Goal: Transaction & Acquisition: Purchase product/service

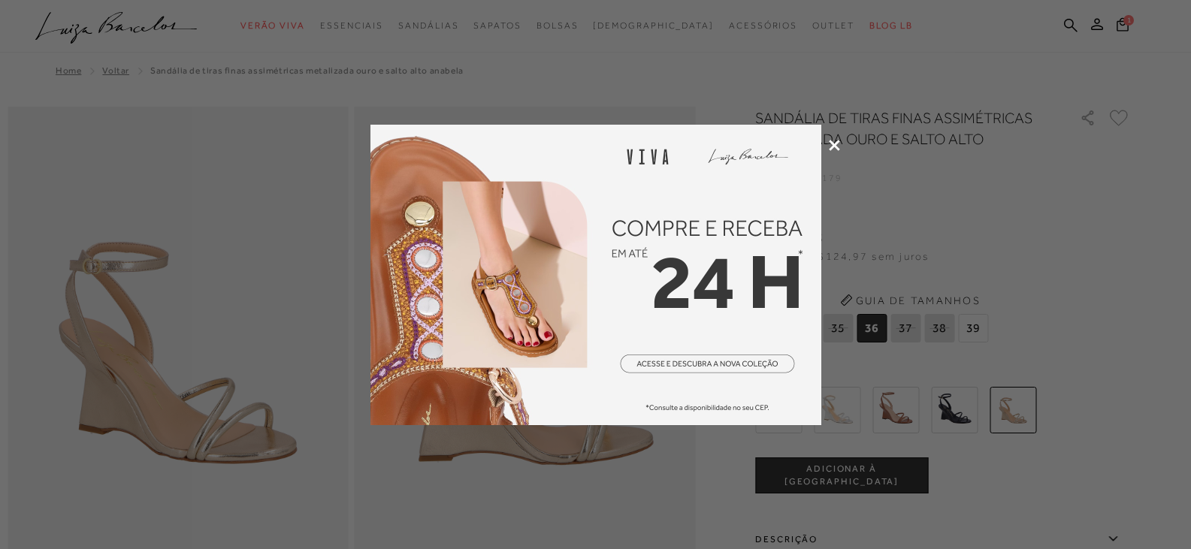
click at [838, 147] on icon at bounding box center [834, 145] width 11 height 11
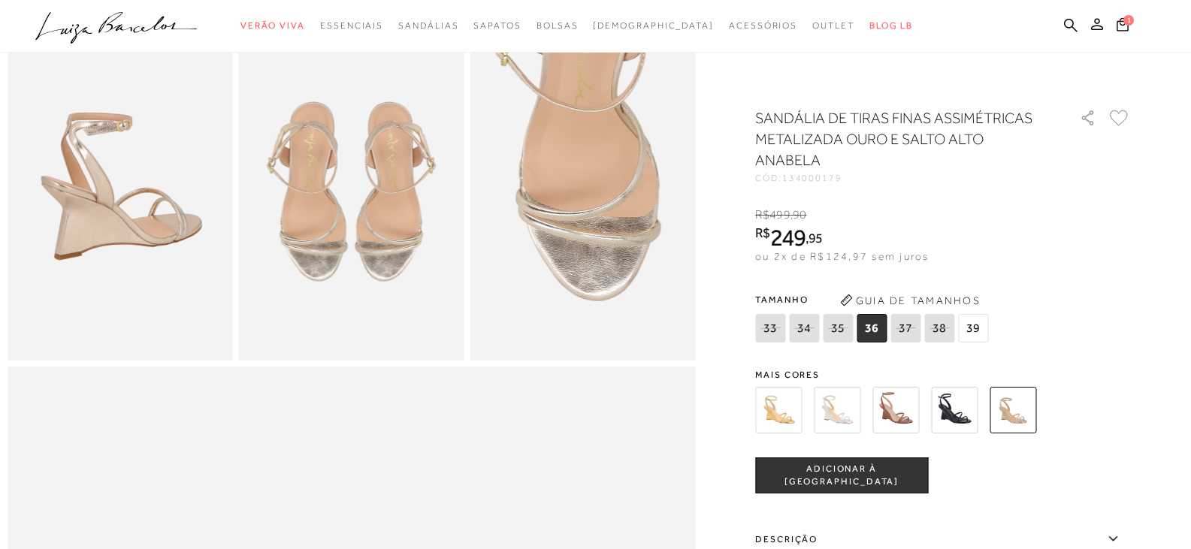
scroll to position [902, 0]
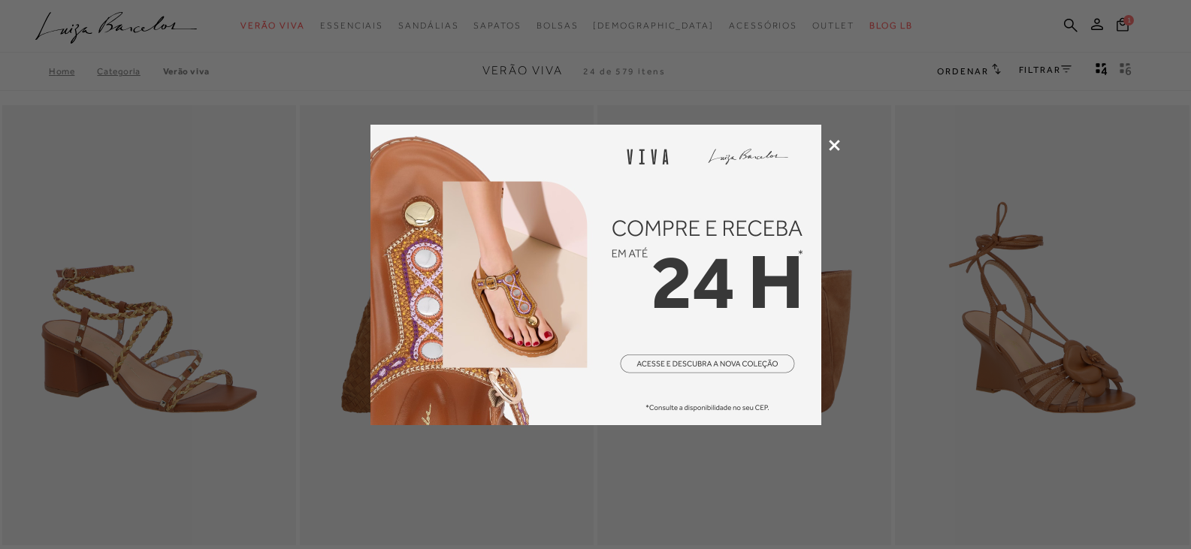
click at [824, 144] on div at bounding box center [595, 274] width 1191 height 549
click at [829, 144] on icon at bounding box center [834, 145] width 11 height 11
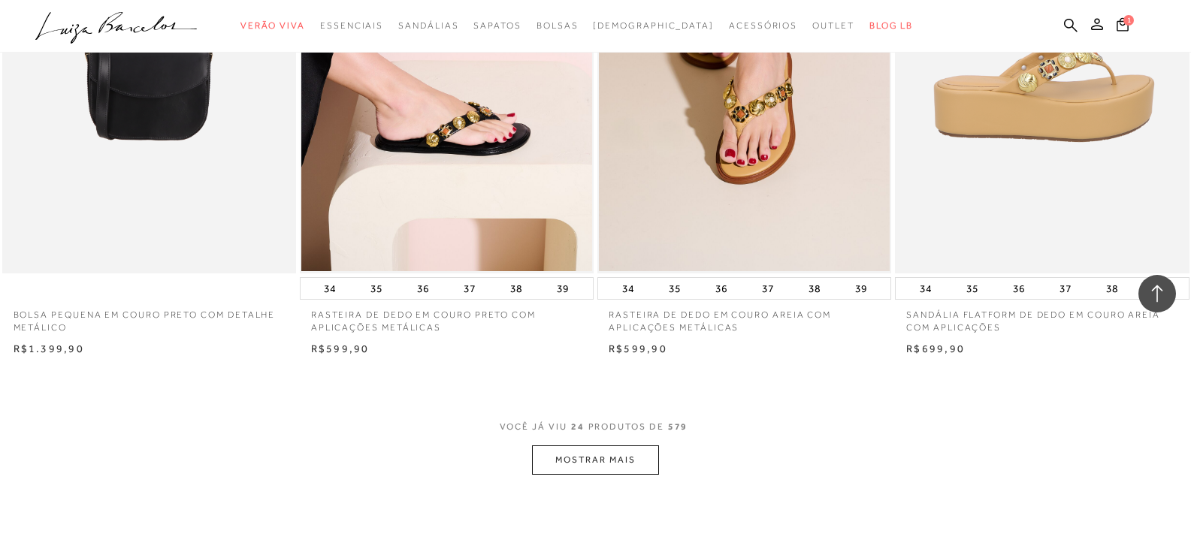
scroll to position [3006, 0]
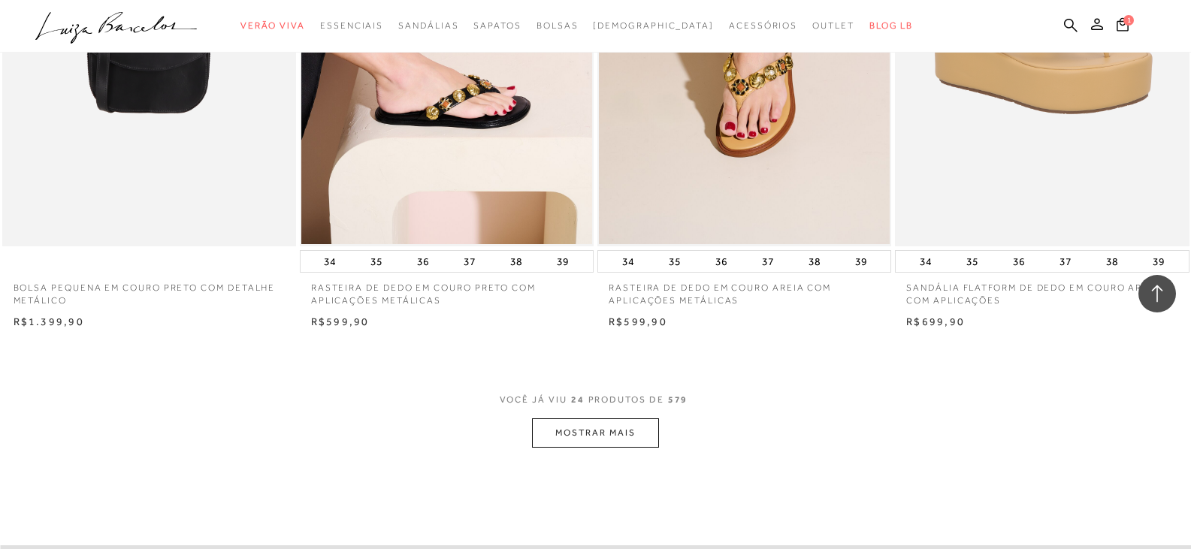
click at [614, 437] on button "MOSTRAR MAIS" at bounding box center [595, 433] width 126 height 29
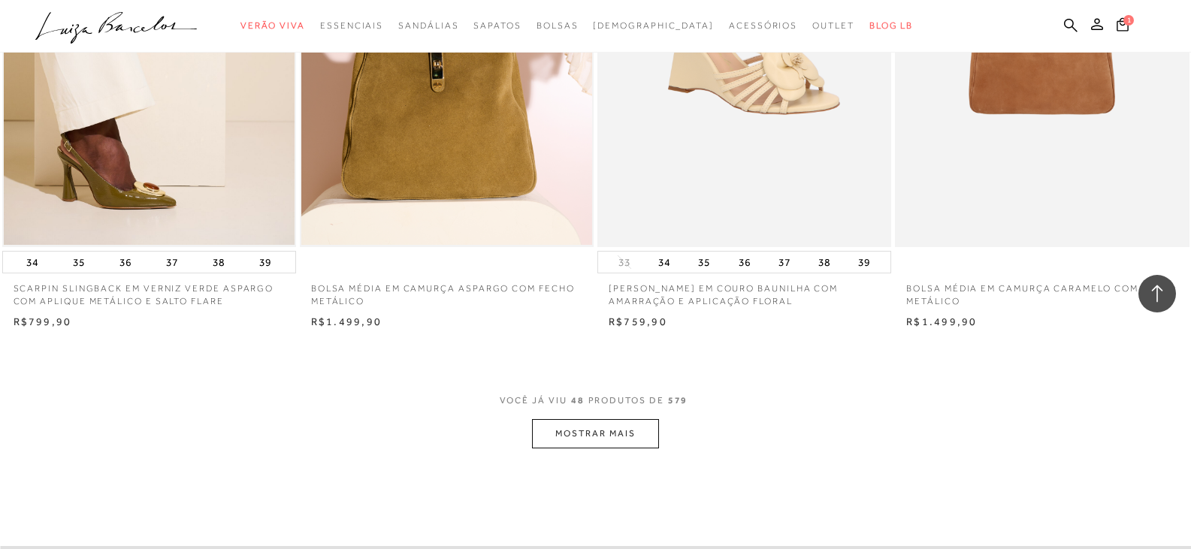
scroll to position [6162, 0]
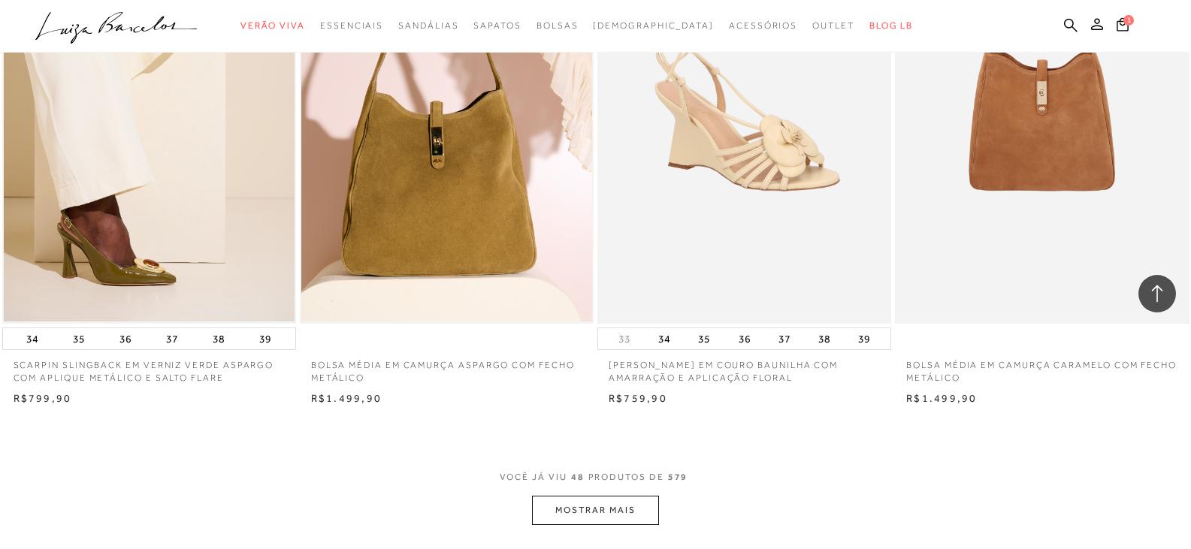
click at [581, 510] on button "MOSTRAR MAIS" at bounding box center [595, 510] width 126 height 29
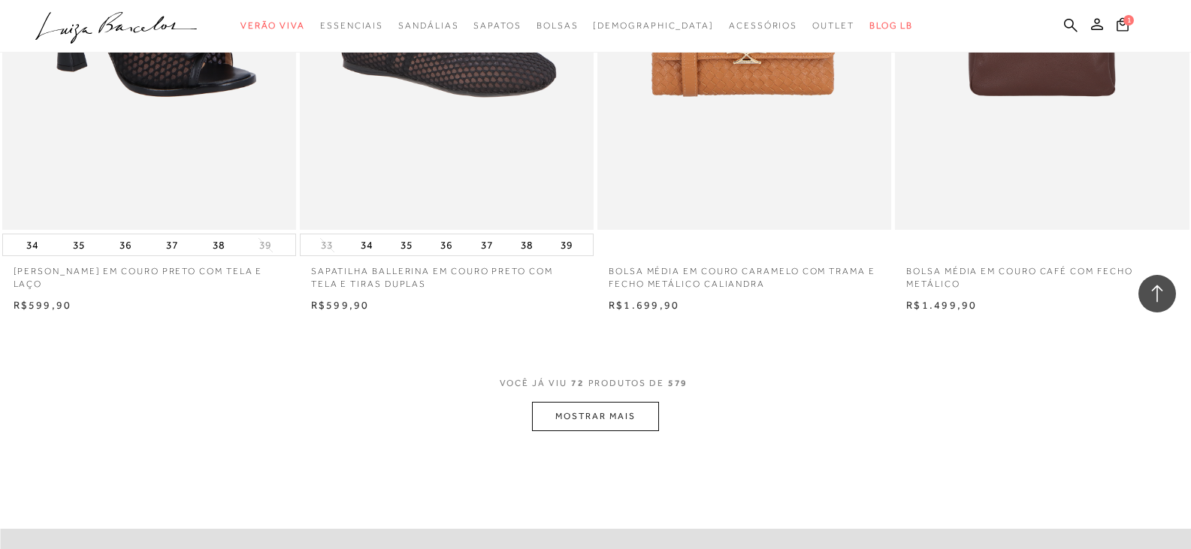
scroll to position [9544, 0]
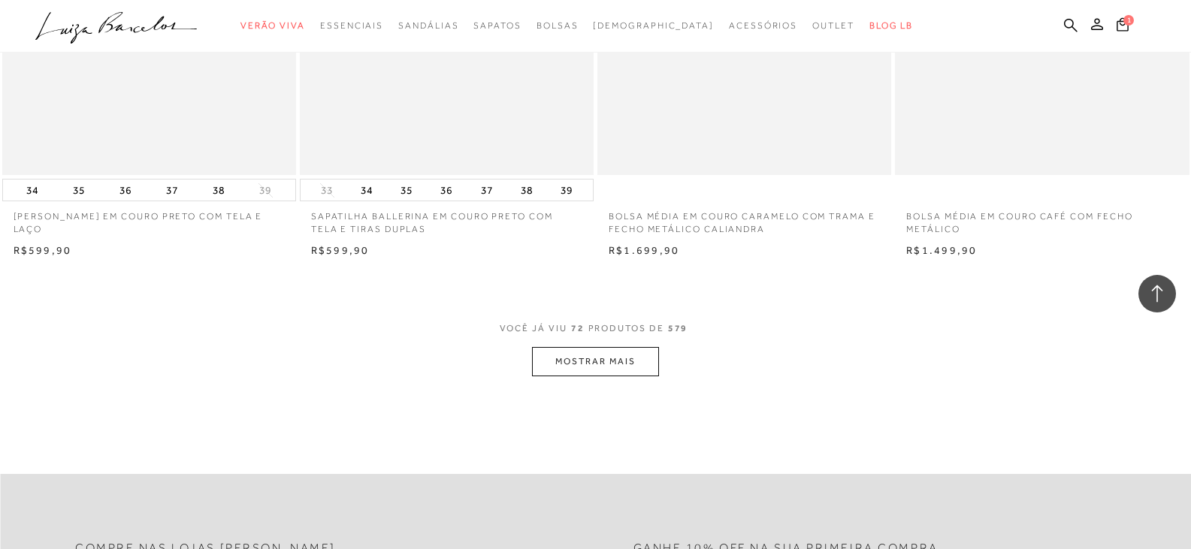
click at [610, 363] on button "MOSTRAR MAIS" at bounding box center [595, 361] width 126 height 29
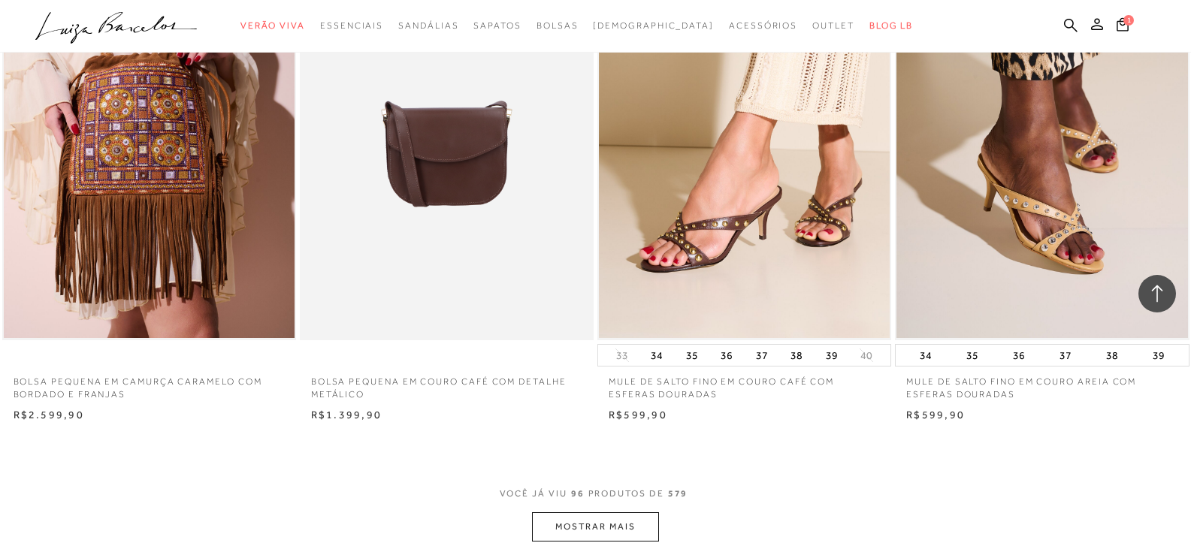
scroll to position [12701, 0]
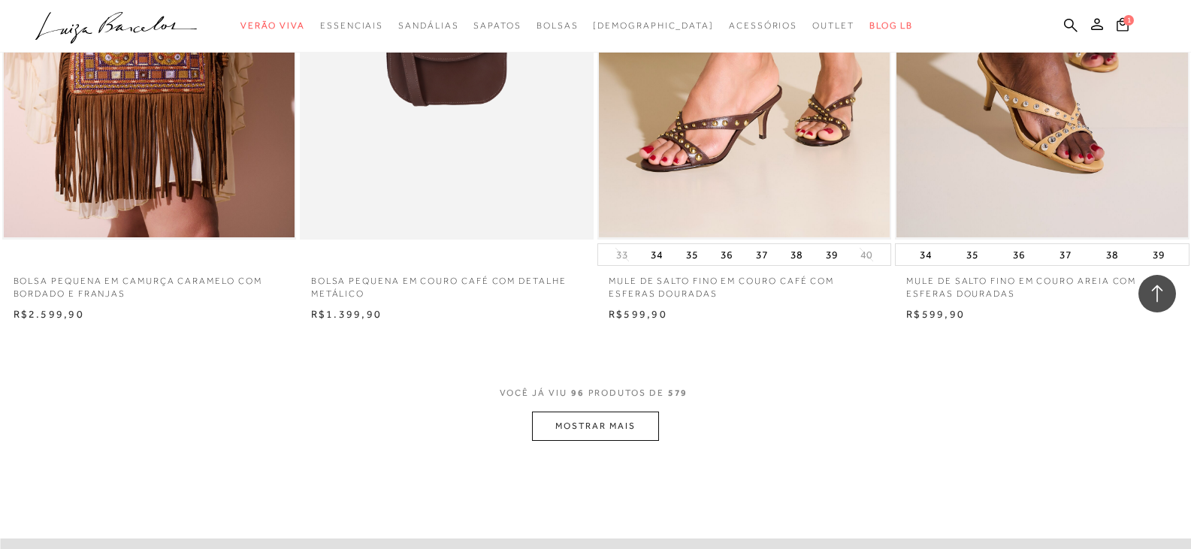
click at [653, 405] on span "VOCÊ JÁ VIU 96 PRODUTOS DE 579" at bounding box center [596, 398] width 192 height 27
click at [645, 417] on button "MOSTRAR MAIS" at bounding box center [595, 426] width 126 height 29
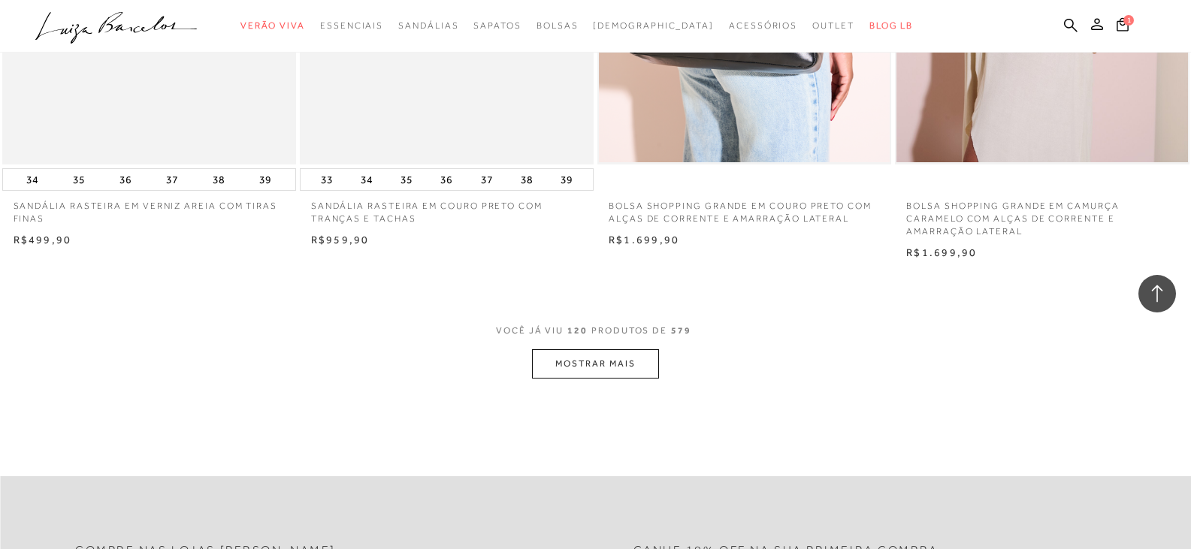
scroll to position [16082, 0]
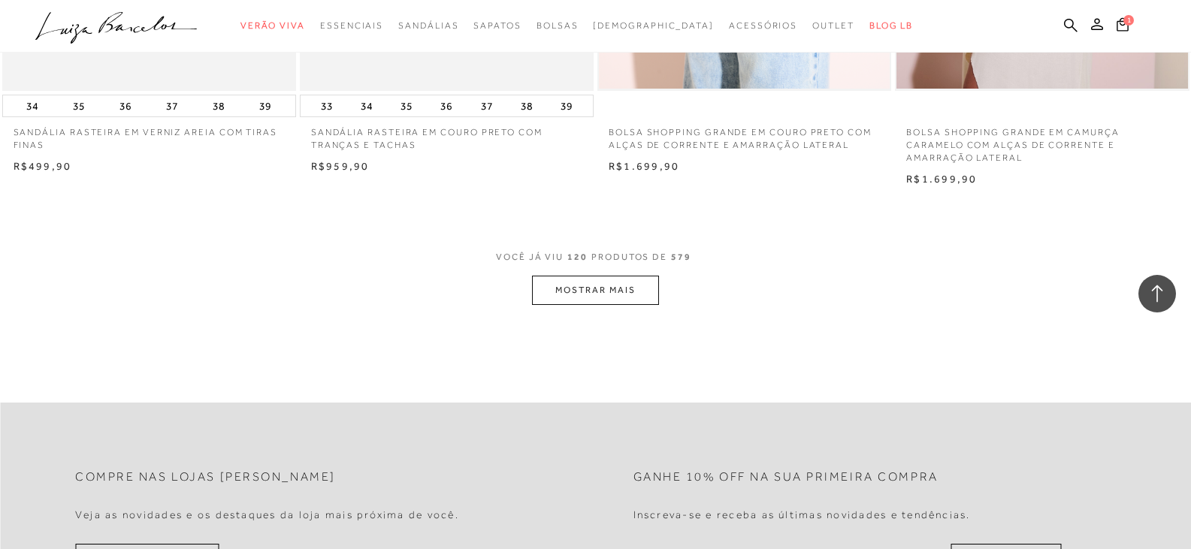
click at [579, 293] on button "MOSTRAR MAIS" at bounding box center [595, 290] width 126 height 29
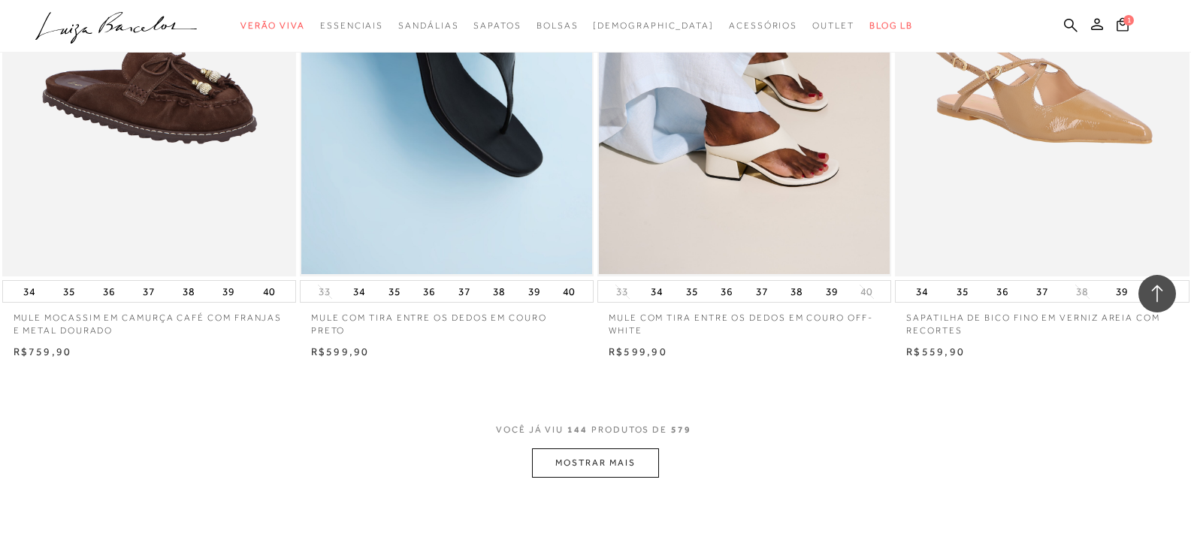
scroll to position [19314, 0]
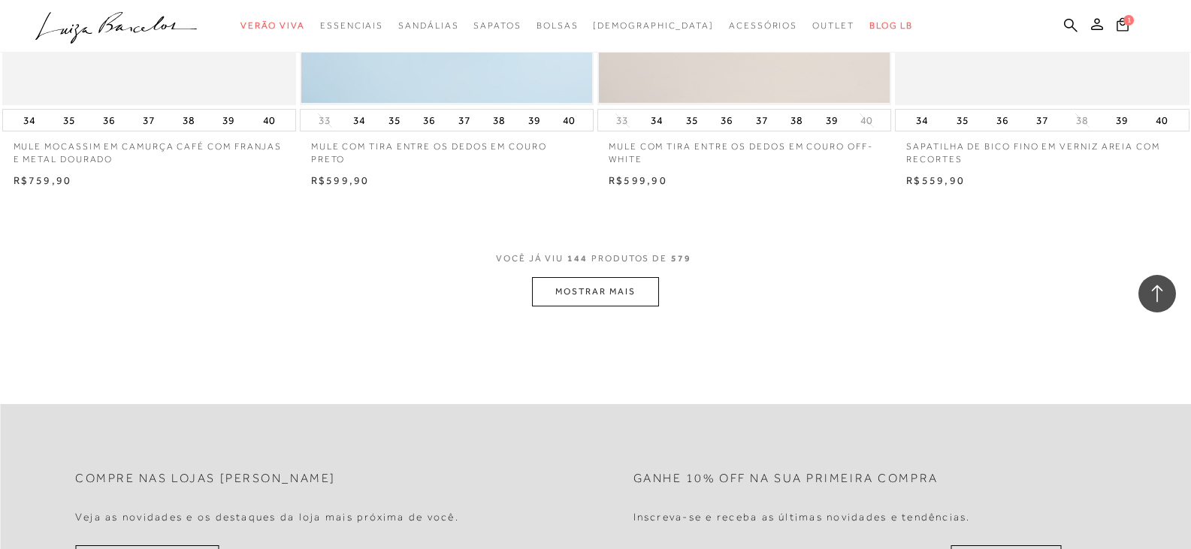
click at [631, 295] on button "MOSTRAR MAIS" at bounding box center [595, 291] width 126 height 29
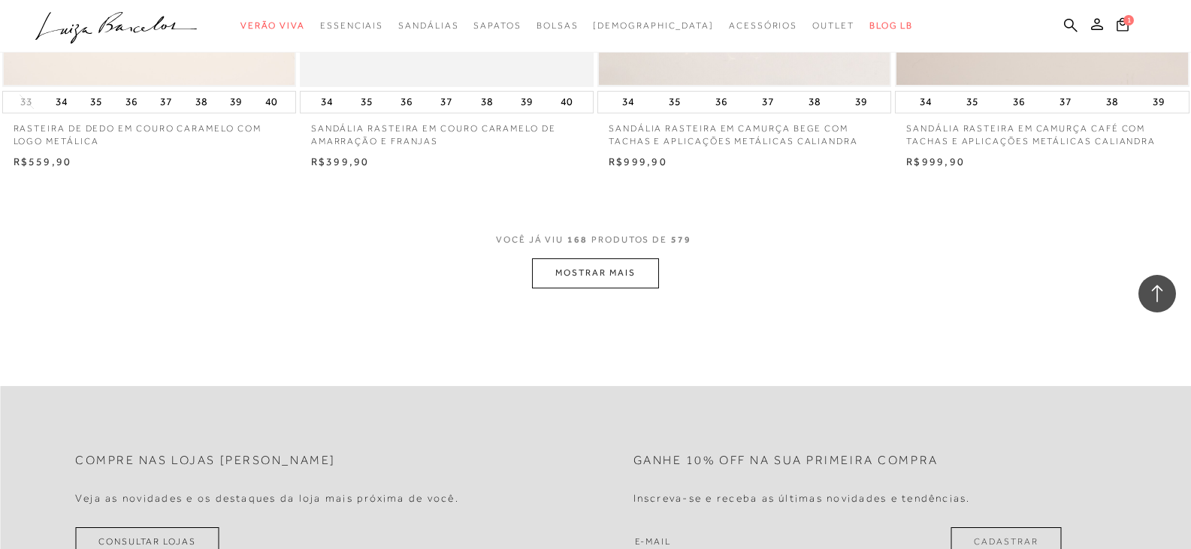
scroll to position [22620, 0]
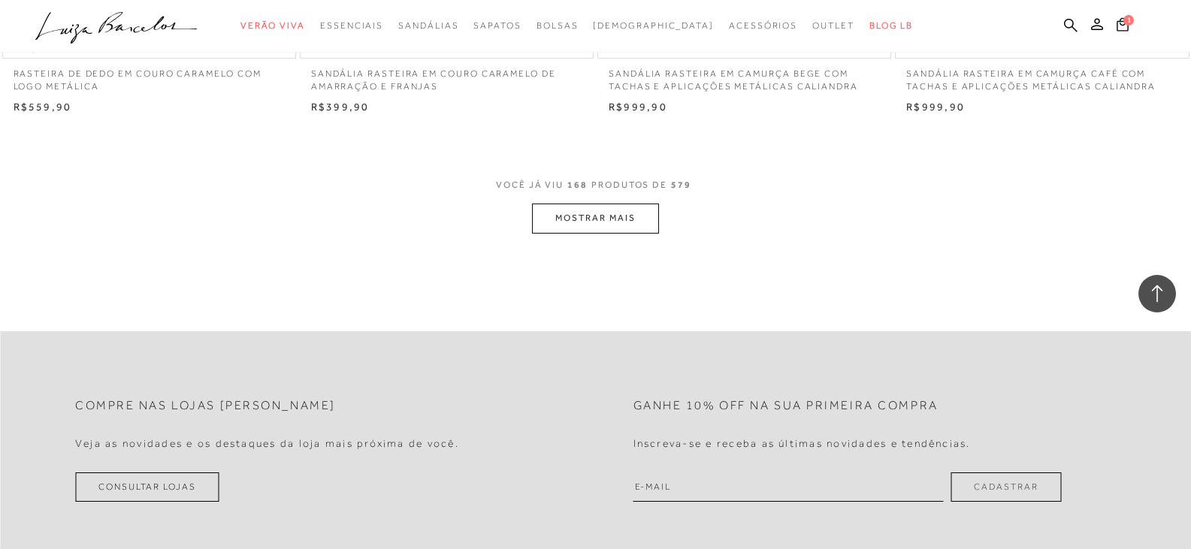
click at [609, 231] on button "MOSTRAR MAIS" at bounding box center [595, 218] width 126 height 29
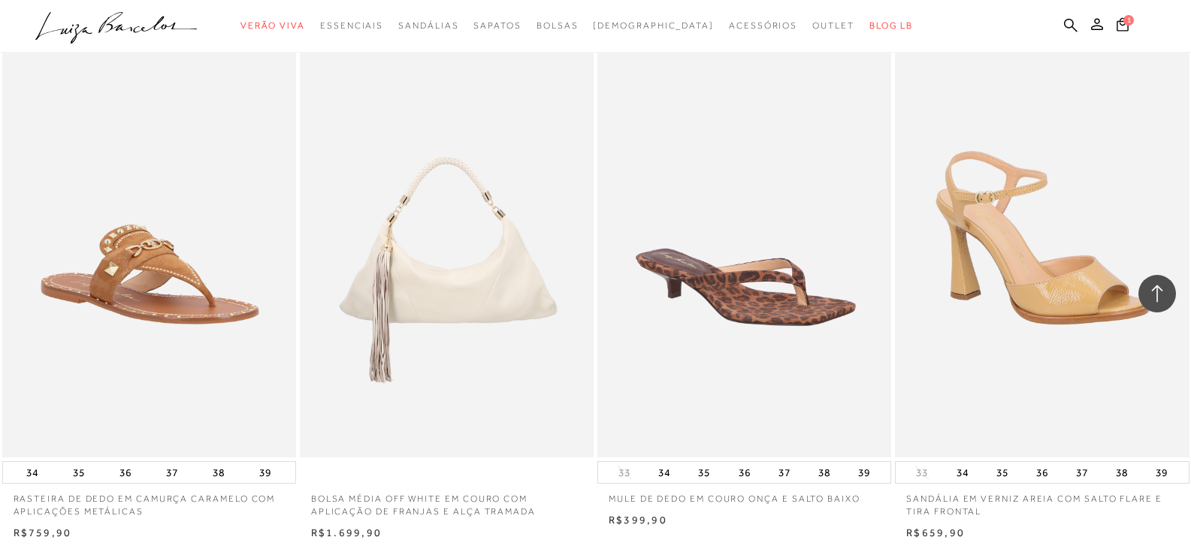
scroll to position [25476, 0]
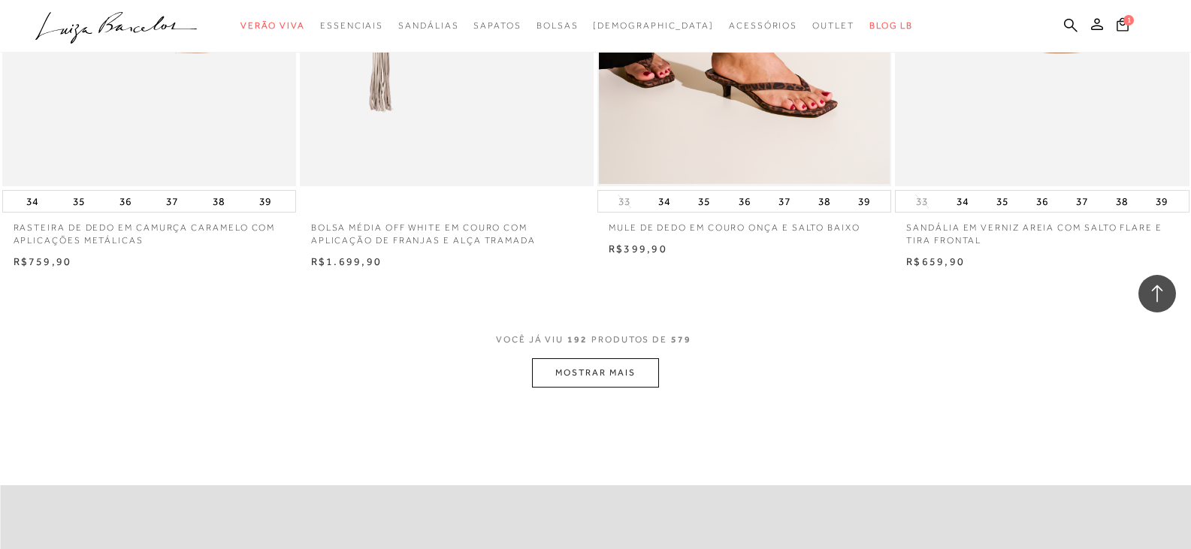
click at [645, 377] on button "MOSTRAR MAIS" at bounding box center [595, 372] width 126 height 29
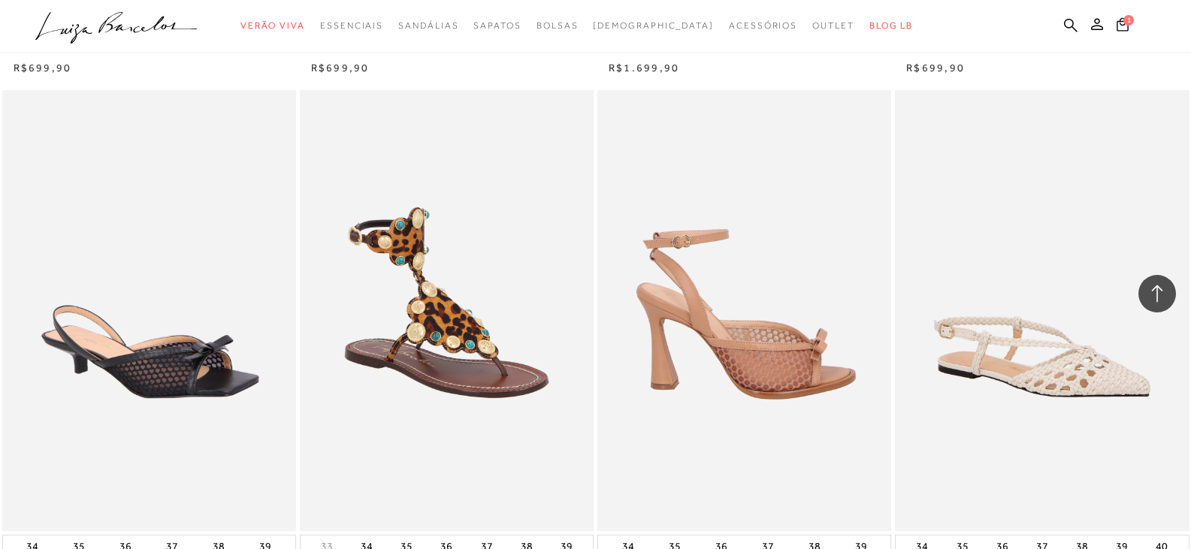
scroll to position [27656, 0]
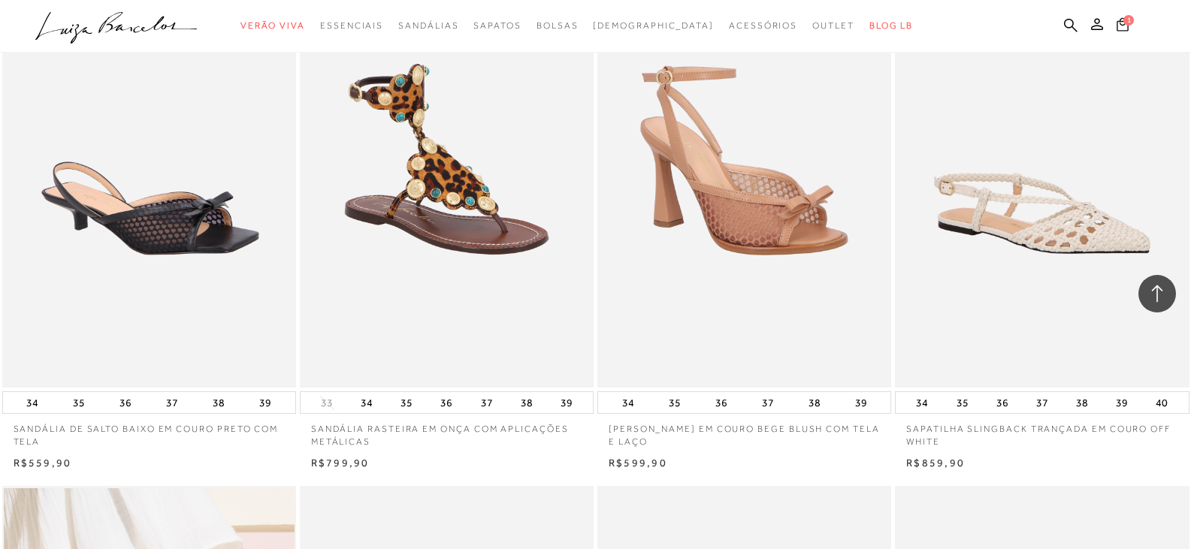
click at [1114, 29] on button "1" at bounding box center [1122, 27] width 21 height 20
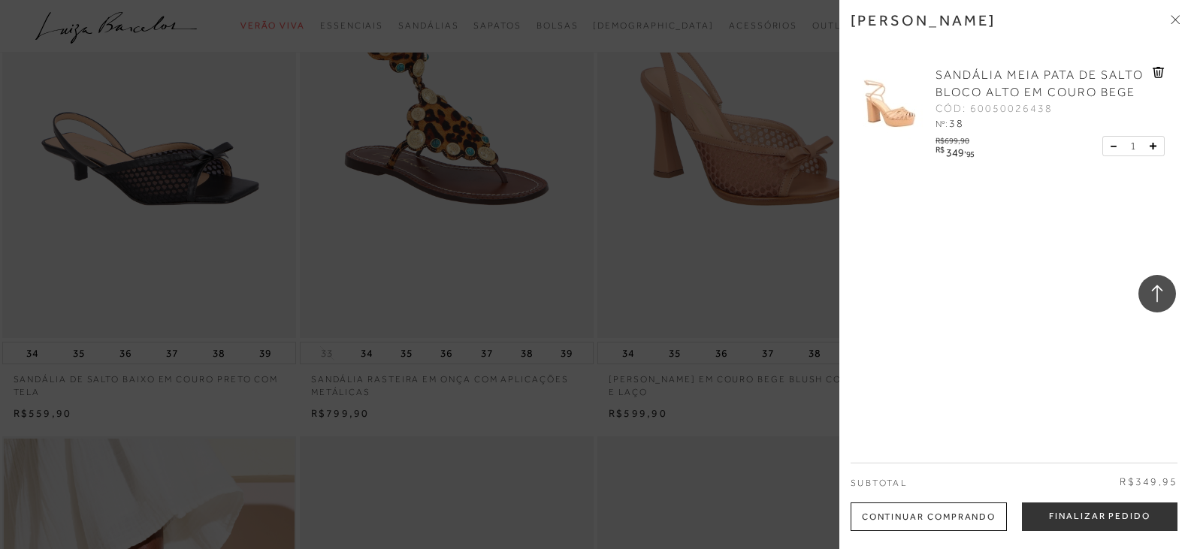
scroll to position [27731, 0]
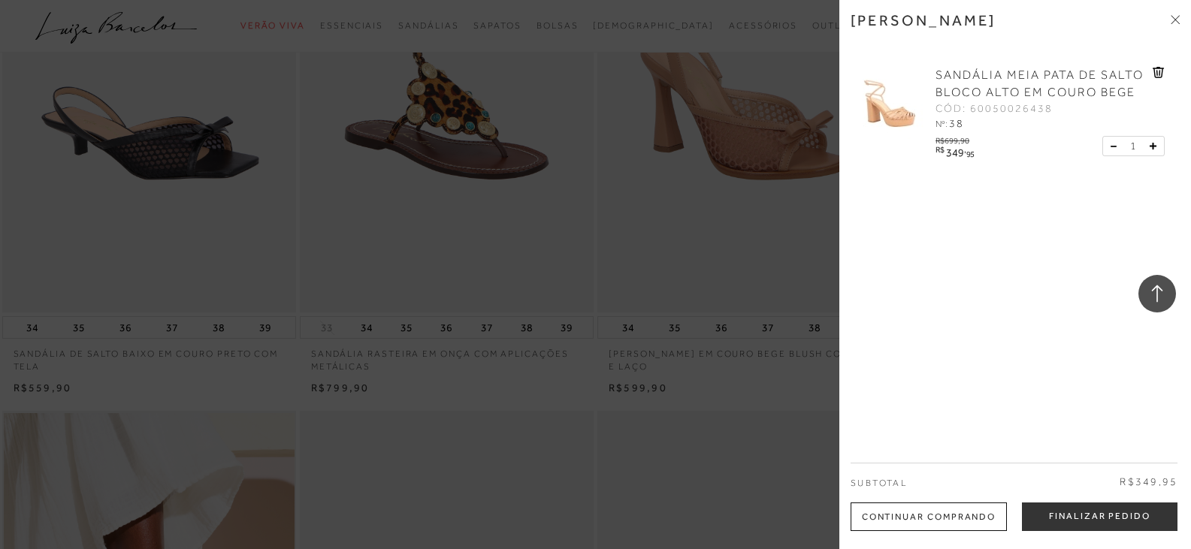
click at [909, 96] on img at bounding box center [888, 104] width 75 height 75
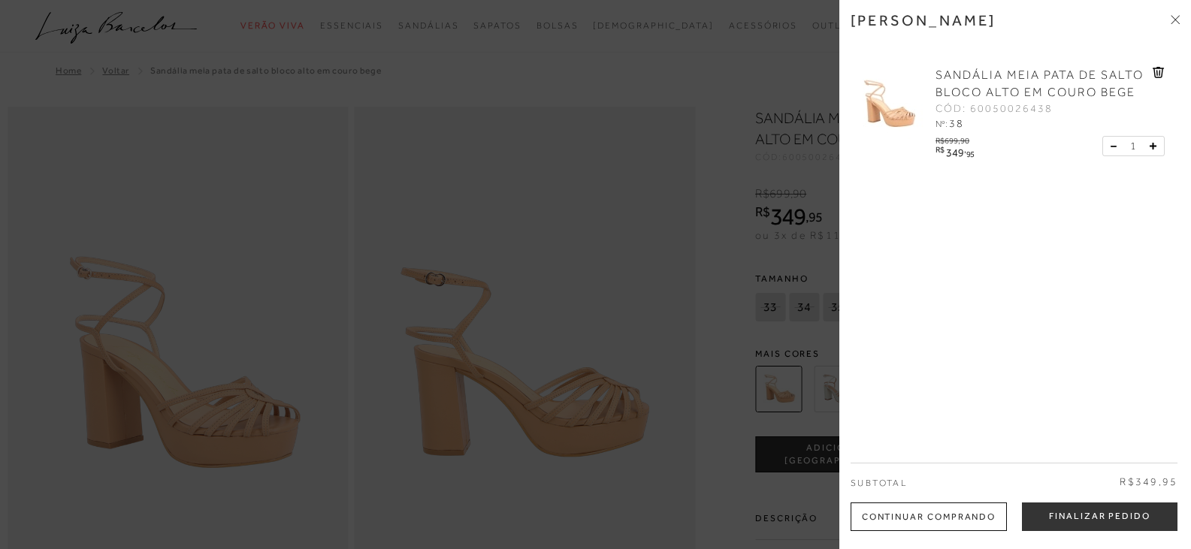
click at [1172, 18] on icon at bounding box center [1175, 19] width 9 height 9
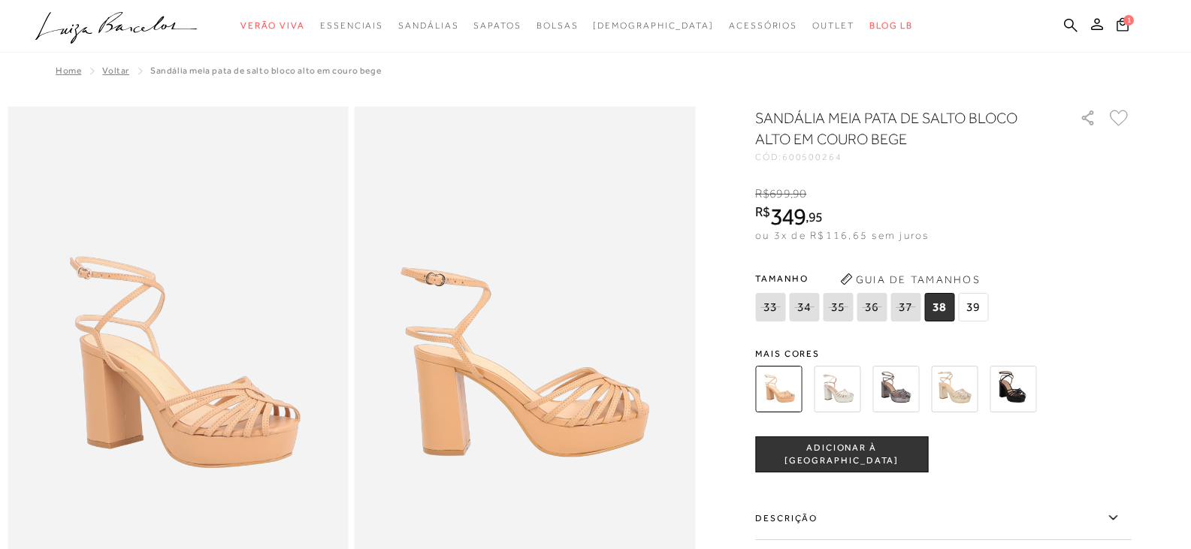
click at [854, 381] on img at bounding box center [837, 389] width 47 height 47
click at [963, 388] on div "SANDÁLIA MEIA PATA DE SALTO BLOCO ALTO EM COURO BEGE CÓD: 600500264 × É necessá…" at bounding box center [943, 440] width 376 height 667
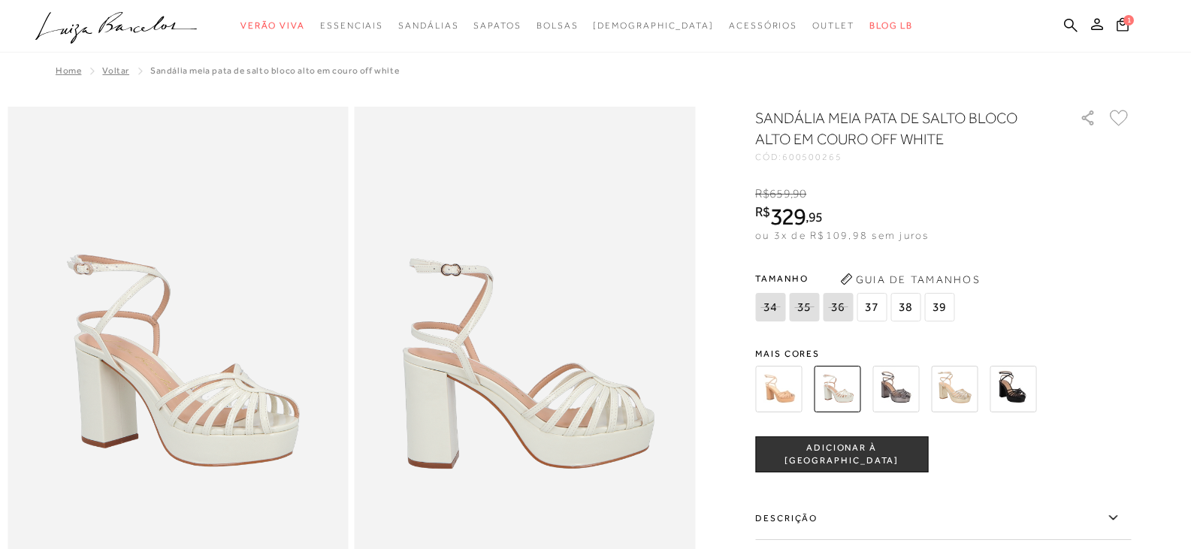
click at [964, 337] on div "SANDÁLIA MEIA PATA DE SALTO BLOCO ALTO EM COURO OFF WHITE CÓD: 600500265 × É ne…" at bounding box center [943, 440] width 376 height 667
click at [953, 392] on img at bounding box center [954, 389] width 47 height 47
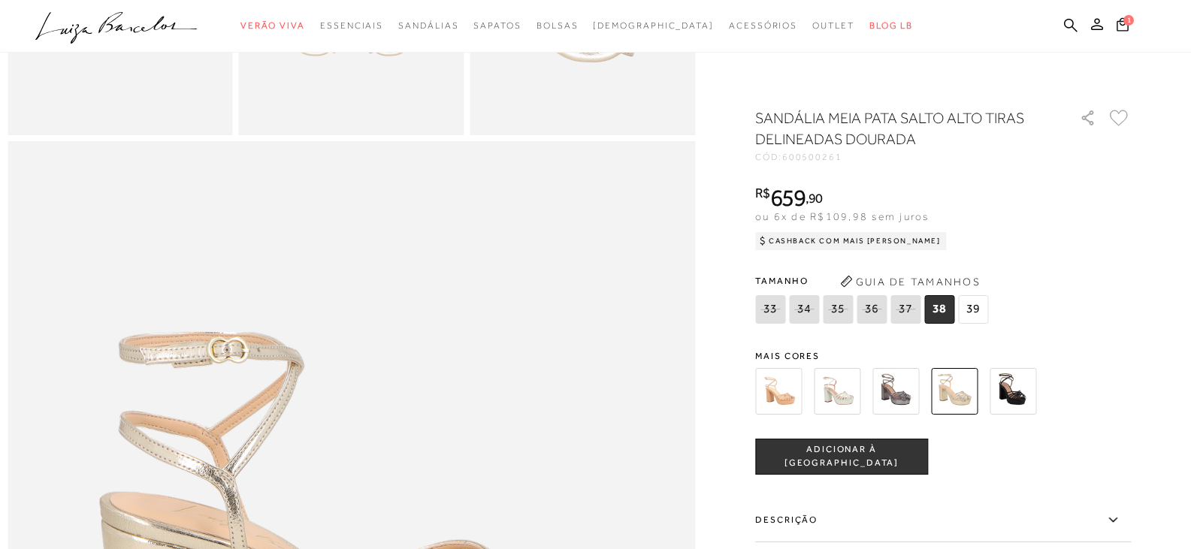
scroll to position [526, 0]
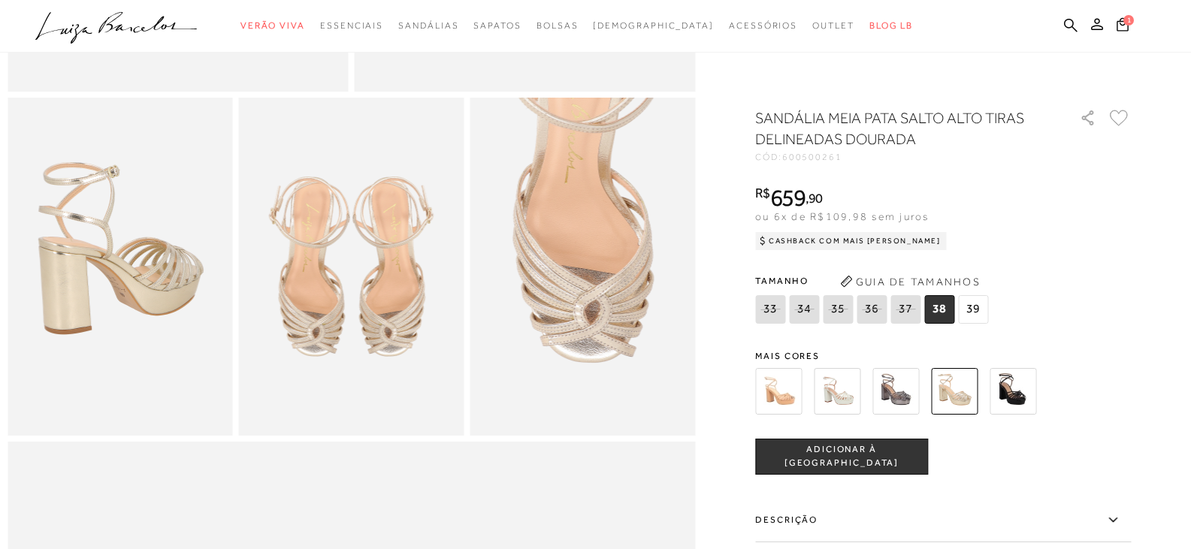
click at [778, 383] on img at bounding box center [778, 391] width 47 height 47
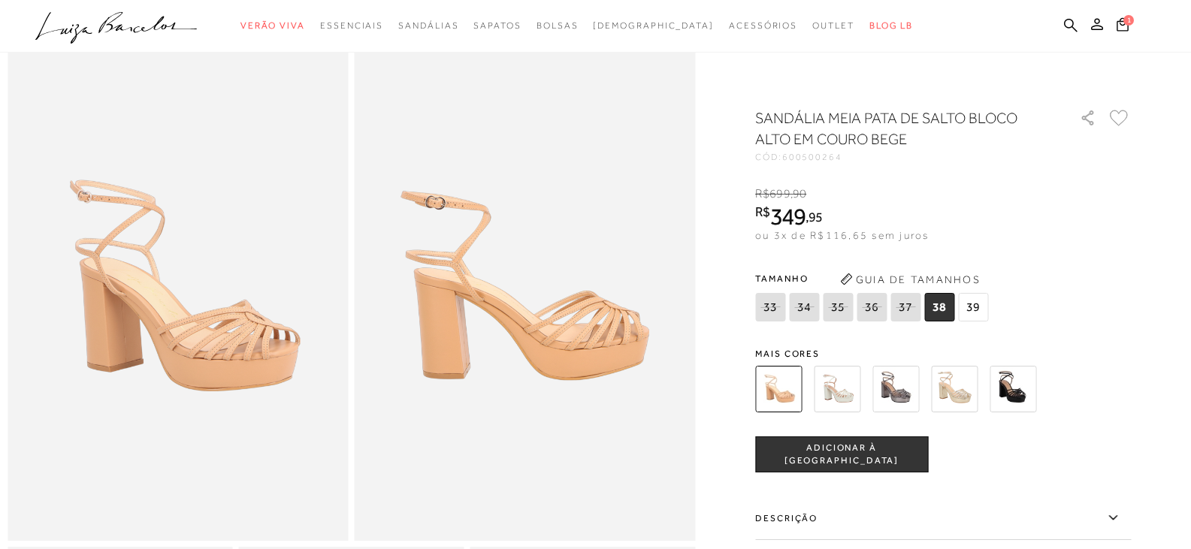
scroll to position [150, 0]
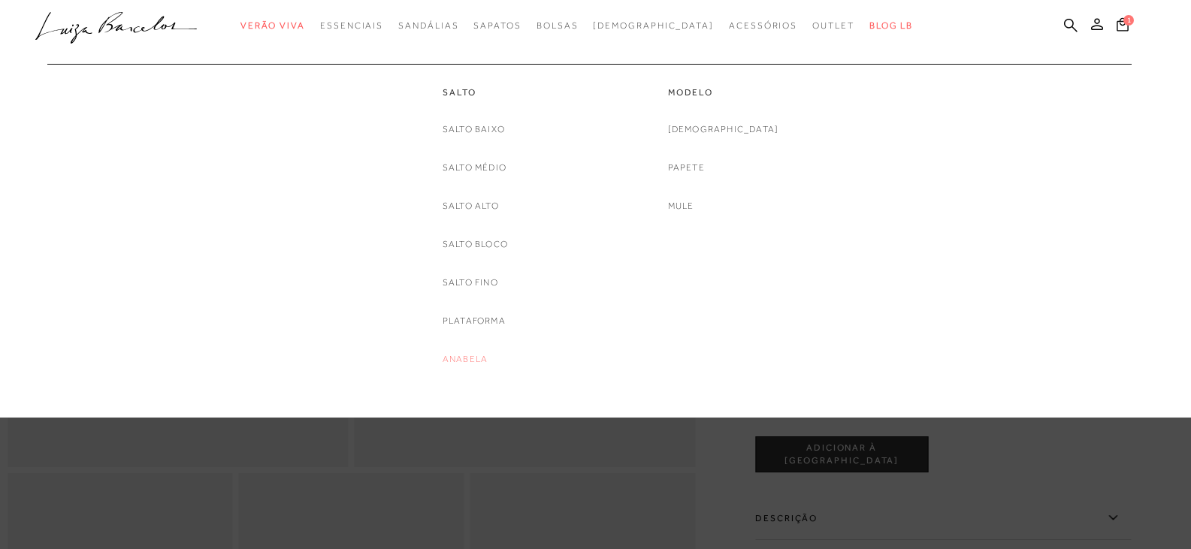
click at [464, 361] on link "Anabela" at bounding box center [465, 360] width 45 height 16
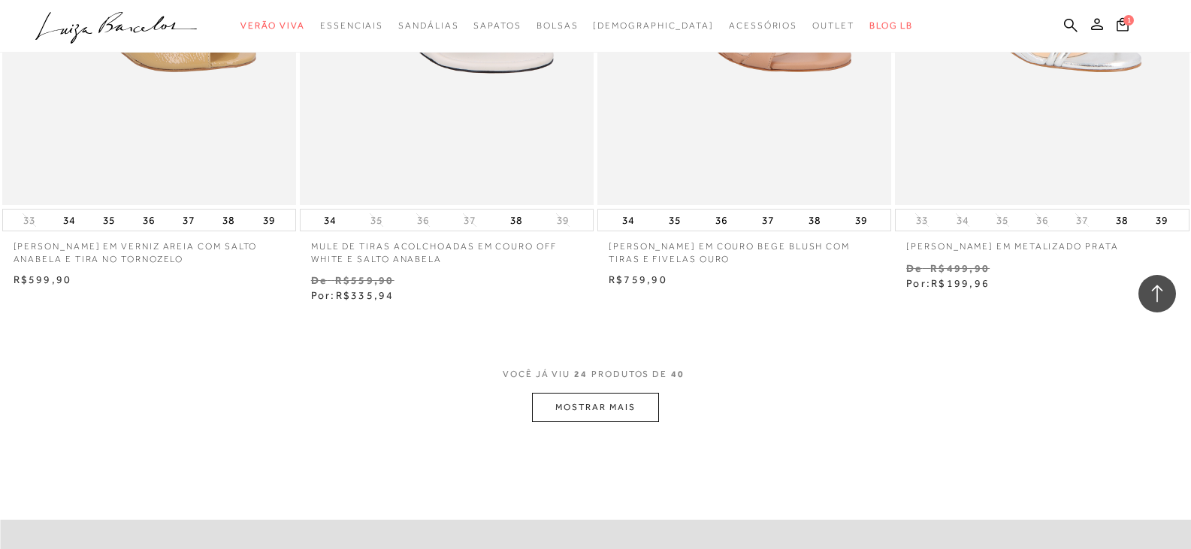
scroll to position [3156, 0]
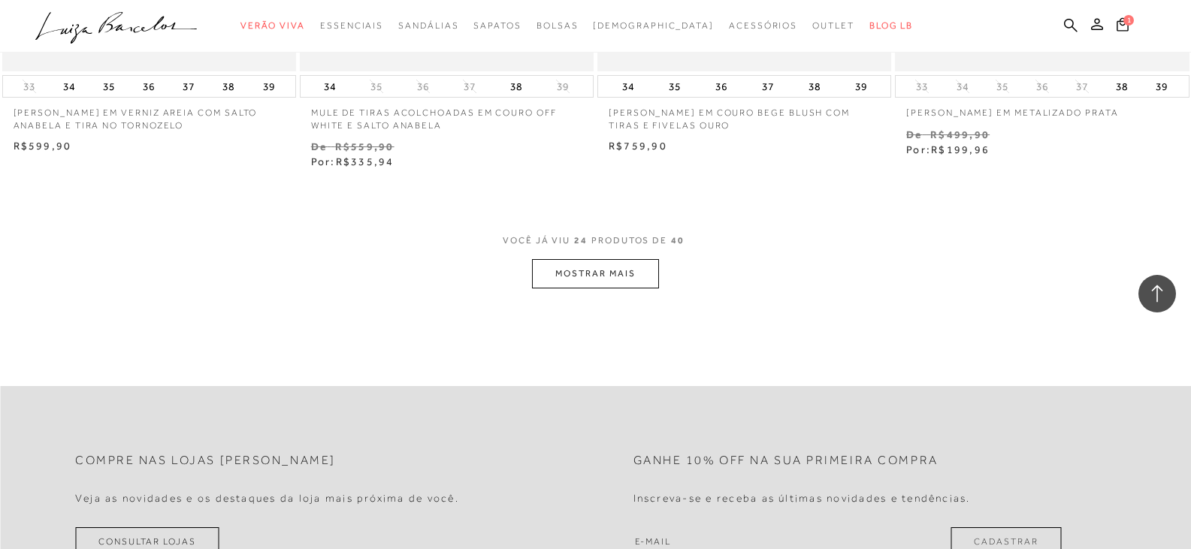
click at [633, 289] on button "MOSTRAR MAIS" at bounding box center [595, 273] width 126 height 29
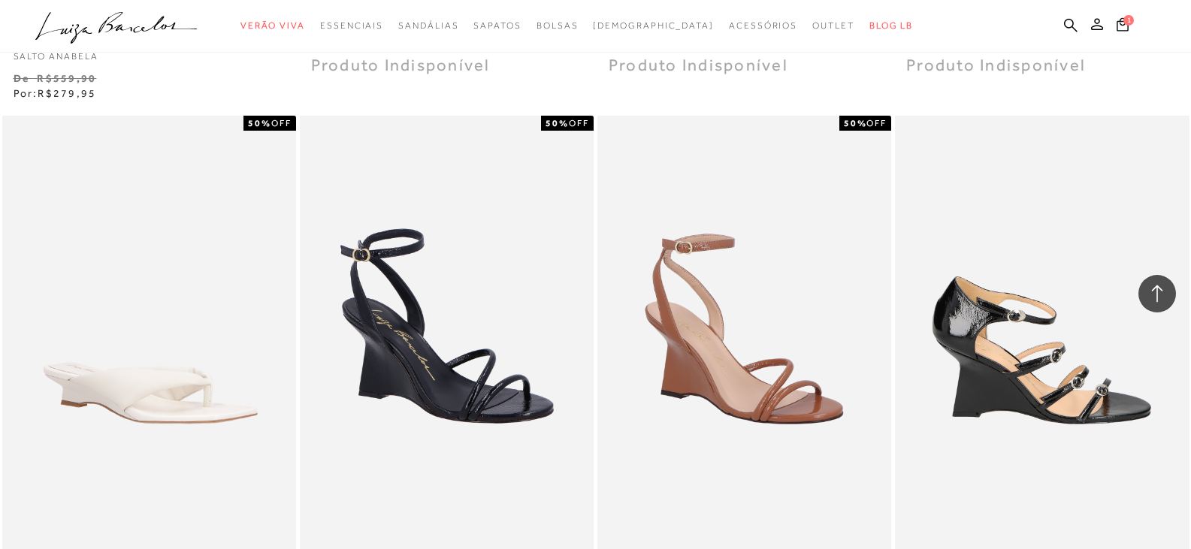
scroll to position [5110, 0]
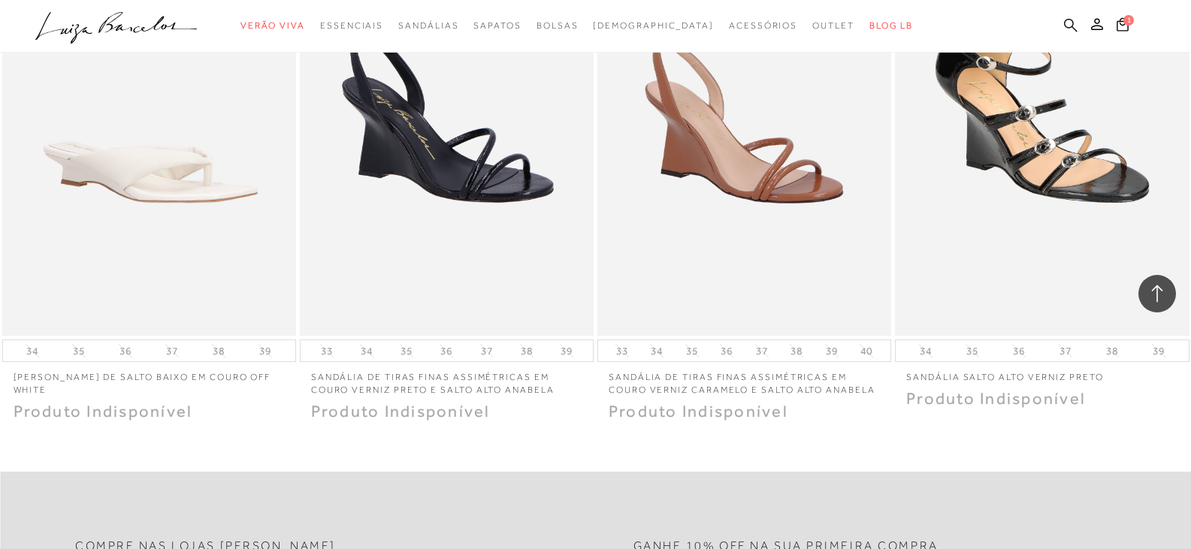
click at [1072, 21] on icon at bounding box center [1071, 25] width 14 height 14
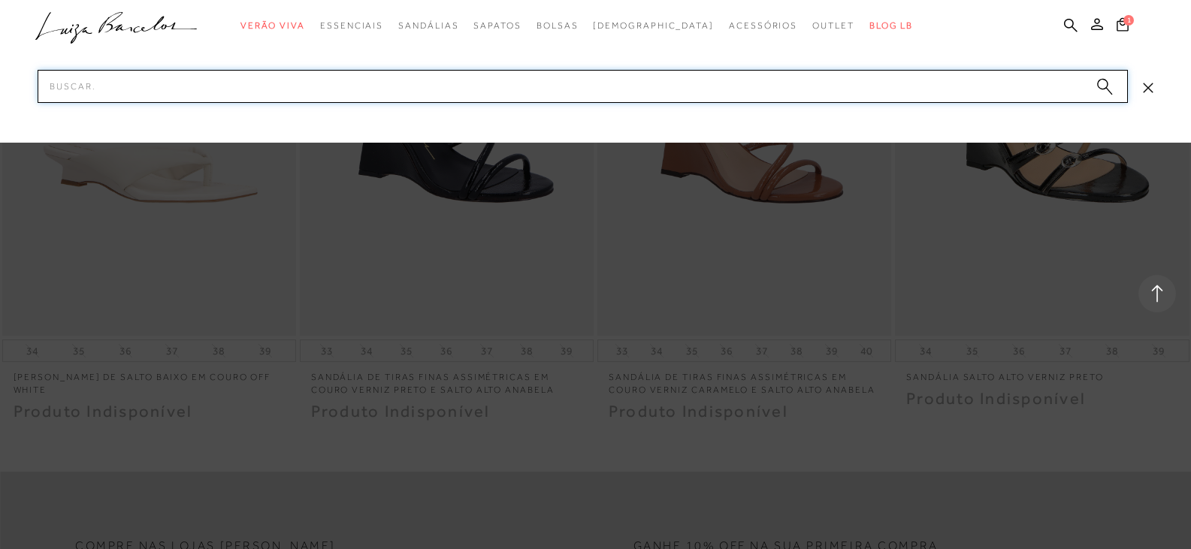
type input "e"
type input "meia pata"
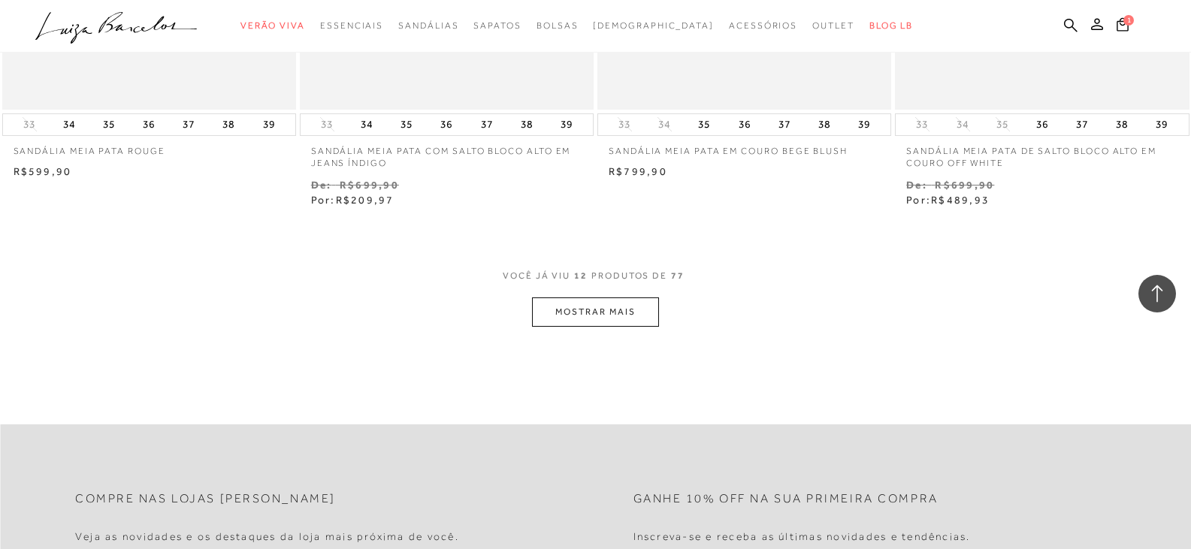
scroll to position [1578, 0]
click at [652, 316] on button "MOSTRAR MAIS" at bounding box center [595, 309] width 126 height 29
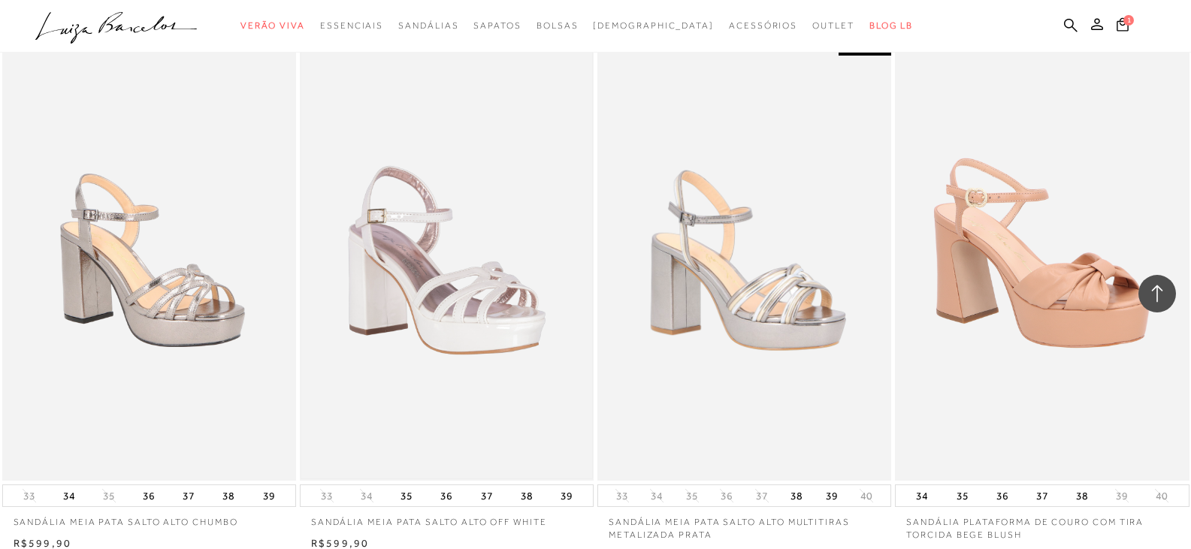
scroll to position [3156, 0]
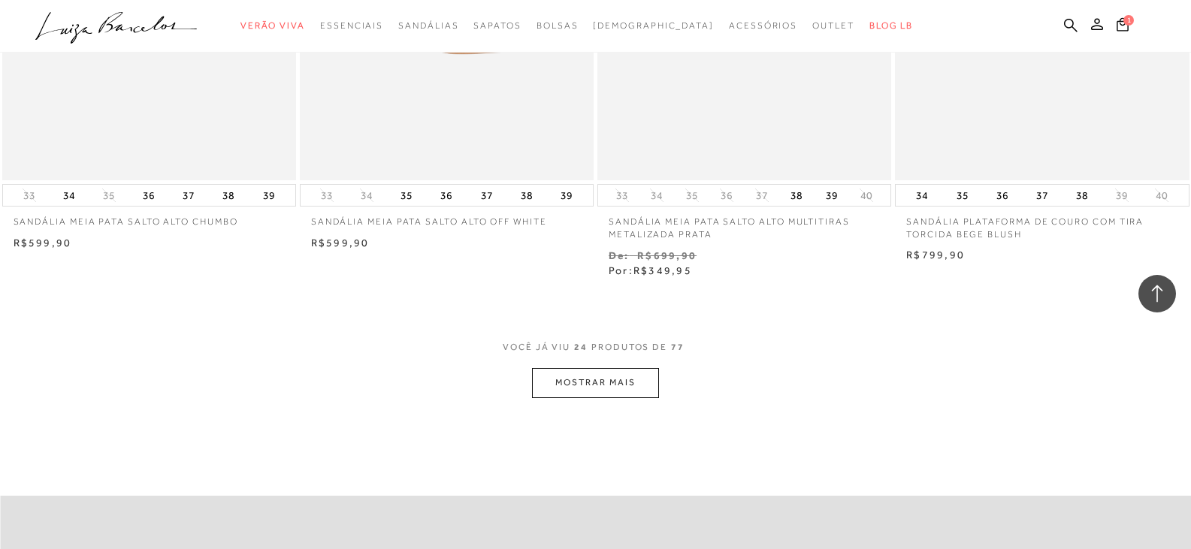
click at [587, 372] on button "MOSTRAR MAIS" at bounding box center [595, 382] width 126 height 29
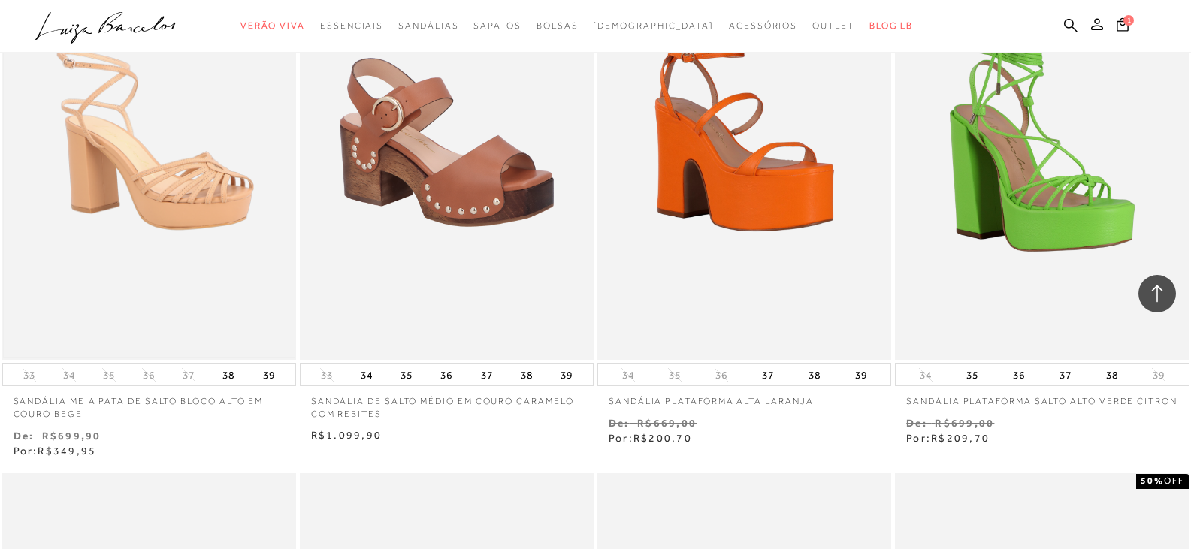
scroll to position [3532, 0]
click at [167, 227] on img at bounding box center [149, 138] width 291 height 437
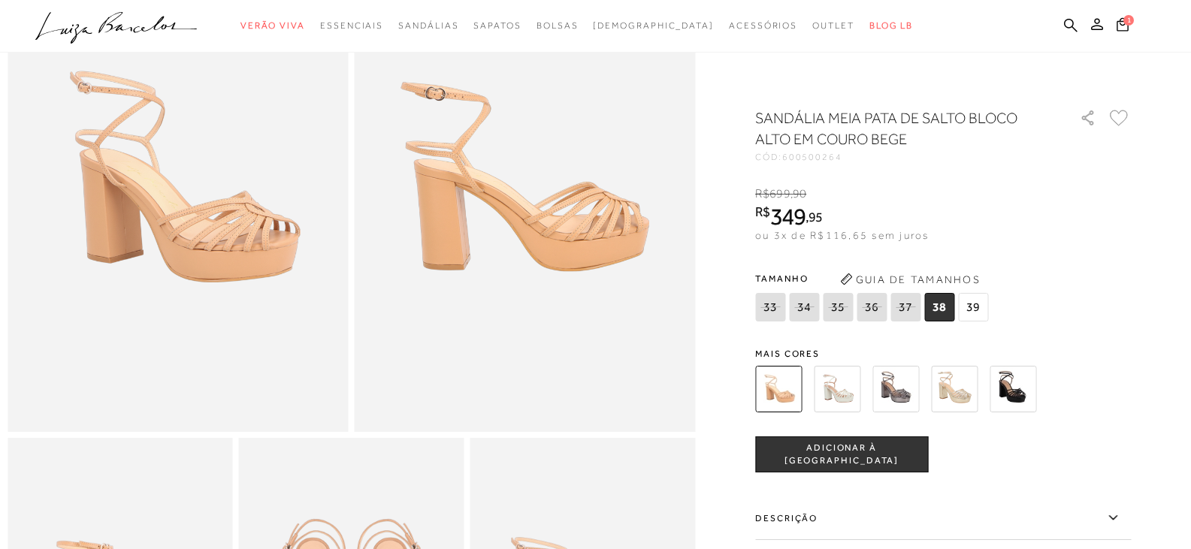
scroll to position [301, 0]
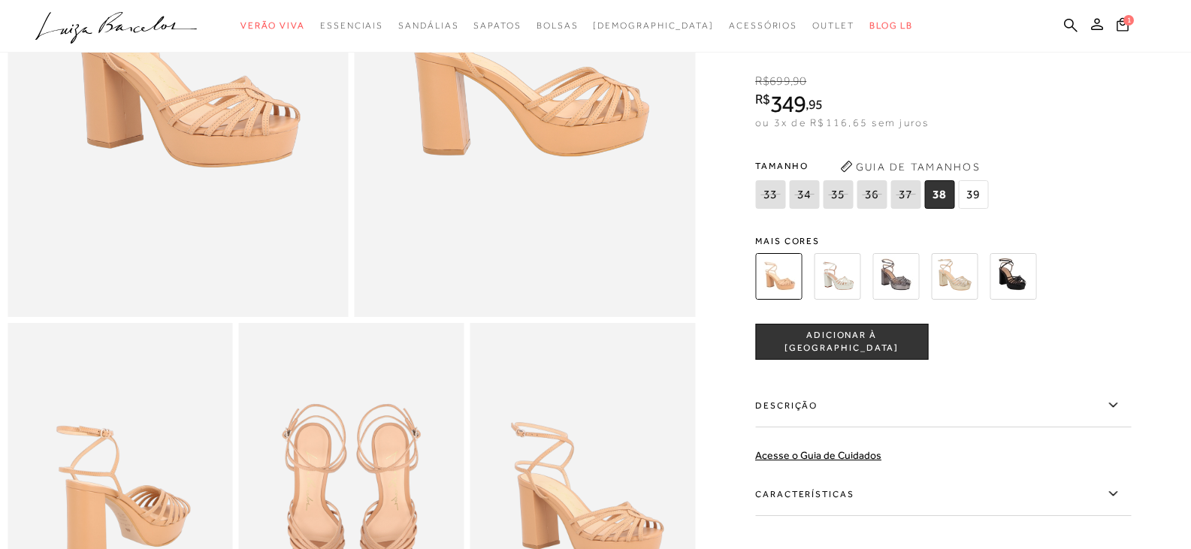
click at [815, 418] on label "Descrição" at bounding box center [943, 406] width 376 height 44
click at [0, 0] on input "Descrição" at bounding box center [0, 0] width 0 height 0
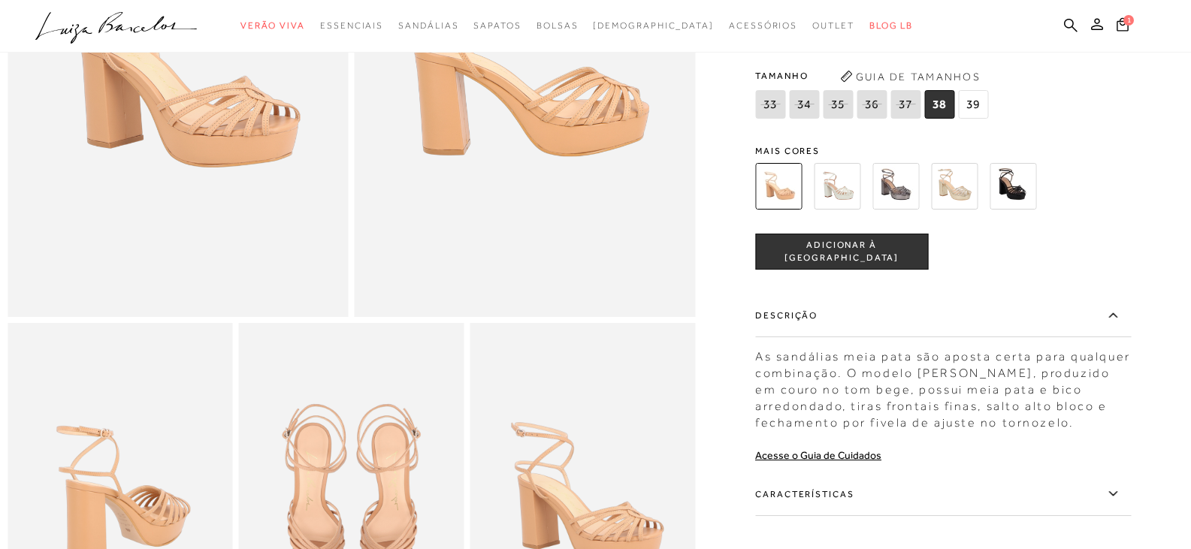
click at [864, 515] on label "Características" at bounding box center [943, 495] width 376 height 44
click at [0, 0] on input "Características" at bounding box center [0, 0] width 0 height 0
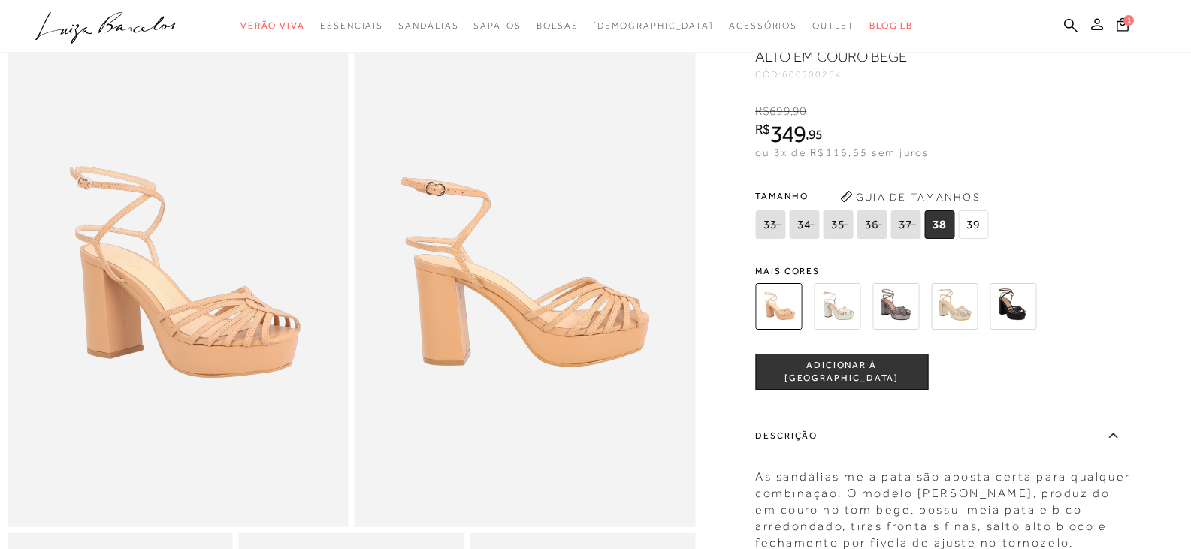
scroll to position [75, 0]
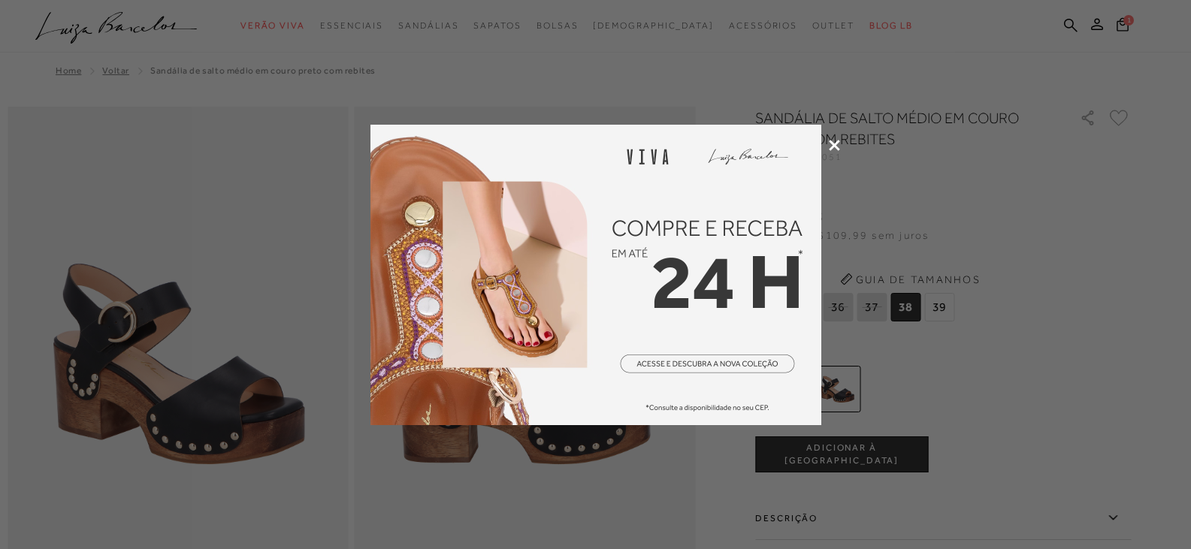
click at [837, 143] on icon at bounding box center [834, 145] width 11 height 11
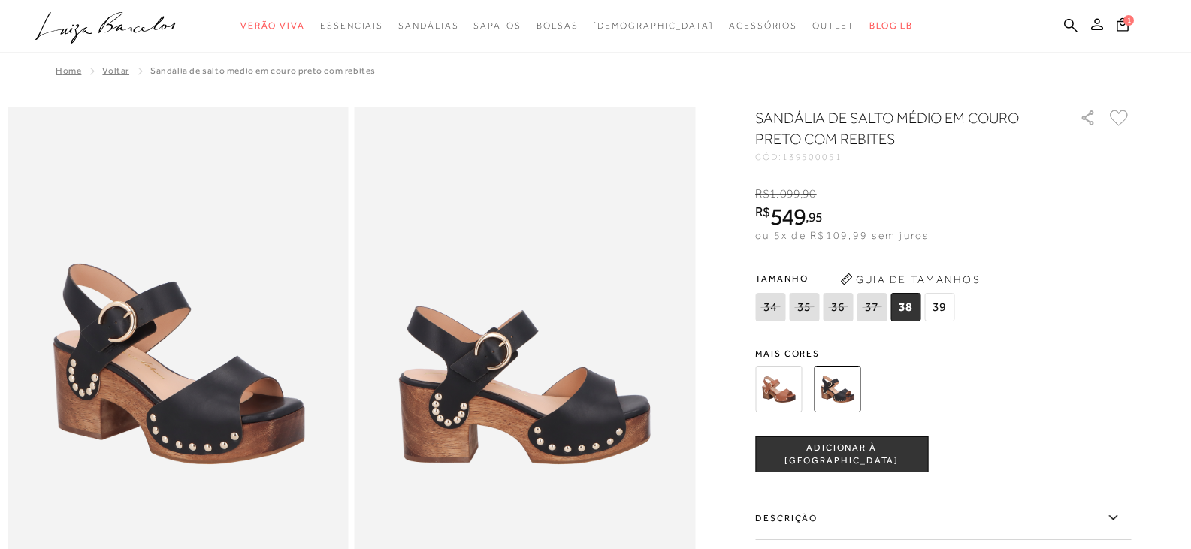
click at [774, 404] on img at bounding box center [778, 389] width 47 height 47
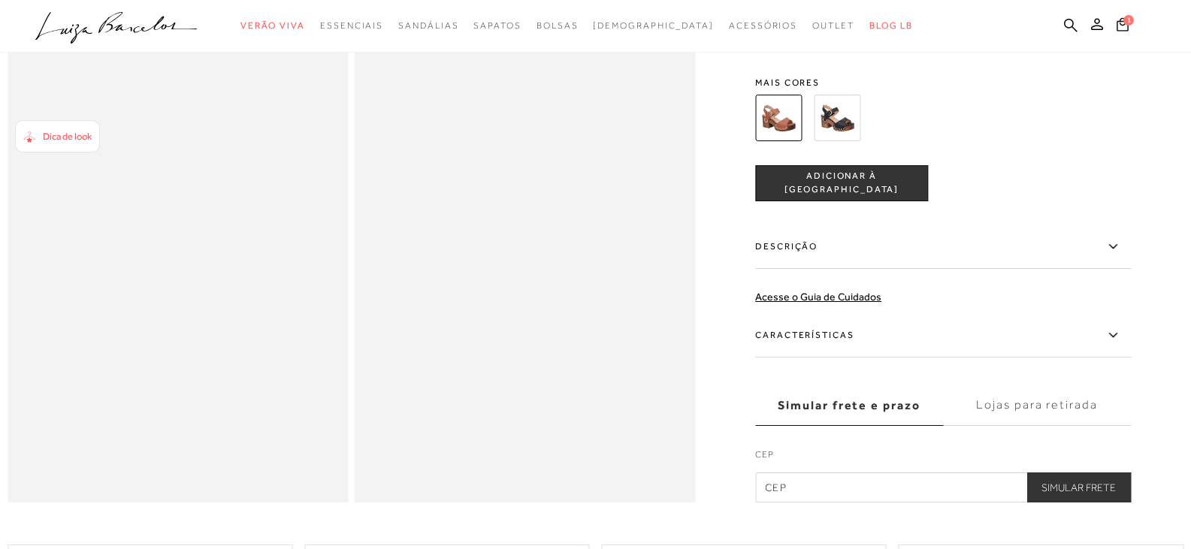
scroll to position [977, 0]
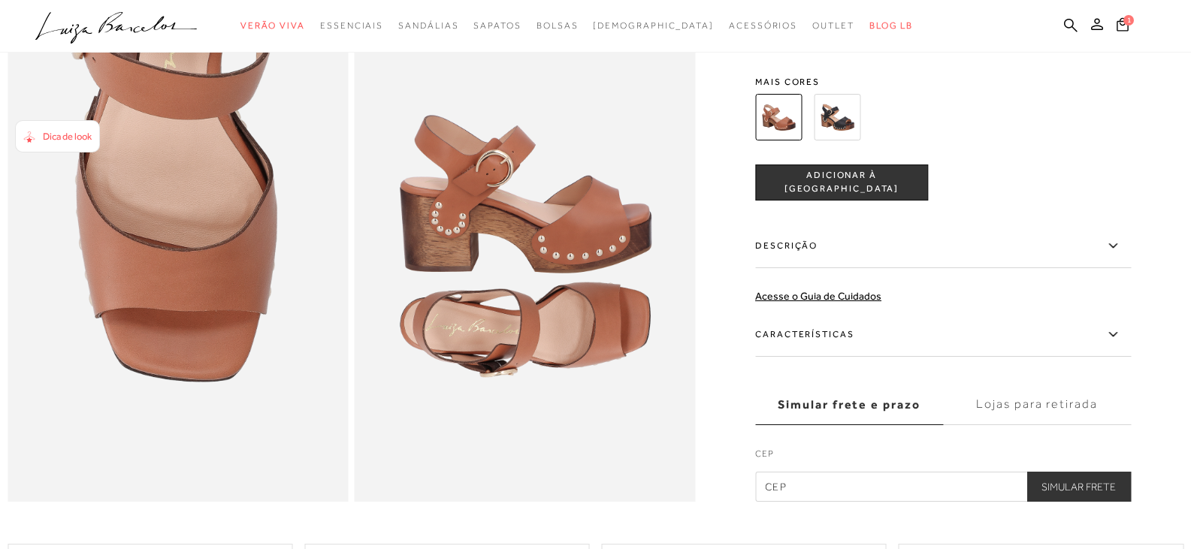
click at [849, 268] on label "Descrição" at bounding box center [943, 247] width 376 height 44
click at [0, 0] on input "Descrição" at bounding box center [0, 0] width 0 height 0
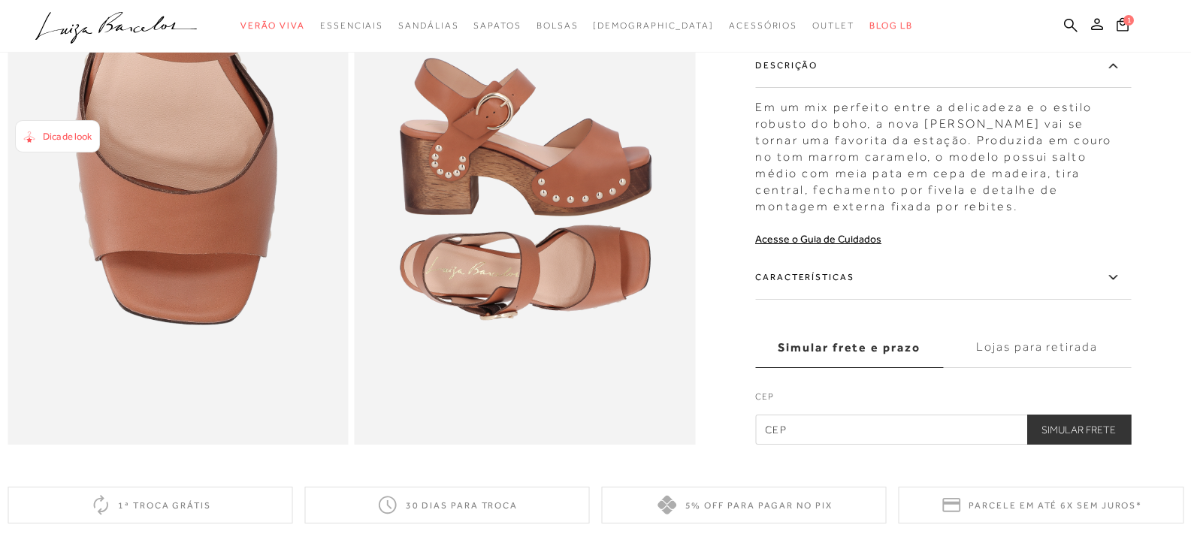
scroll to position [1127, 0]
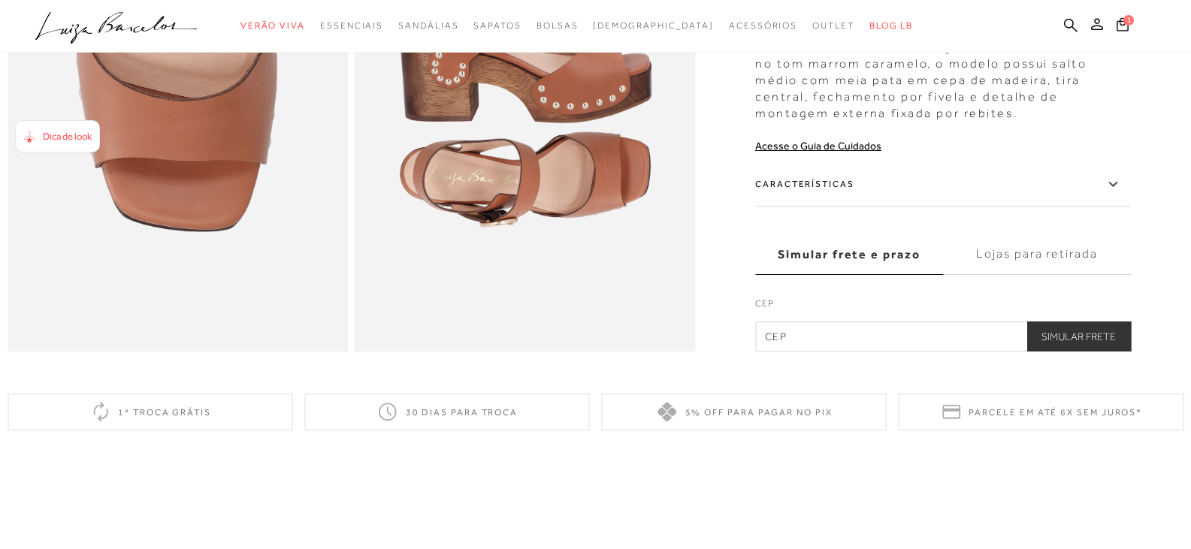
click at [869, 207] on label "Características" at bounding box center [943, 185] width 376 height 44
click at [0, 0] on input "Características" at bounding box center [0, 0] width 0 height 0
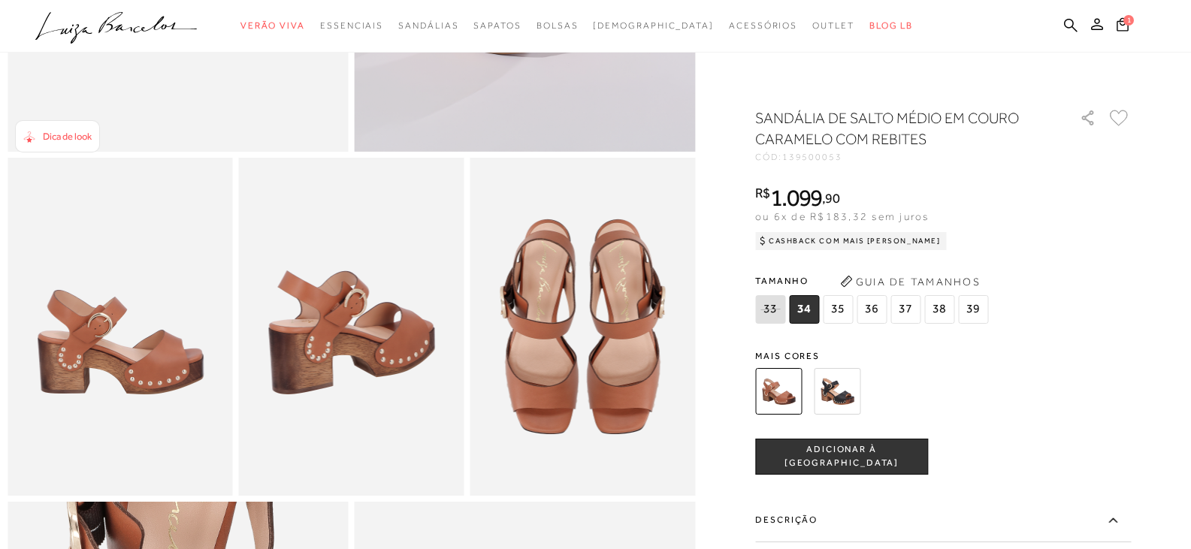
scroll to position [451, 0]
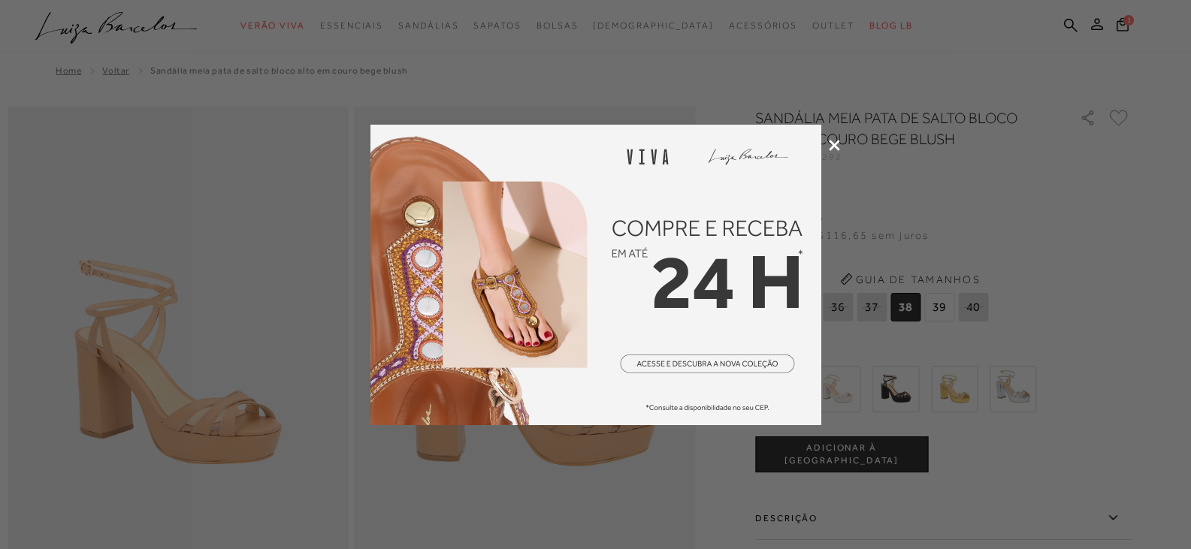
click at [836, 142] on icon at bounding box center [834, 145] width 11 height 11
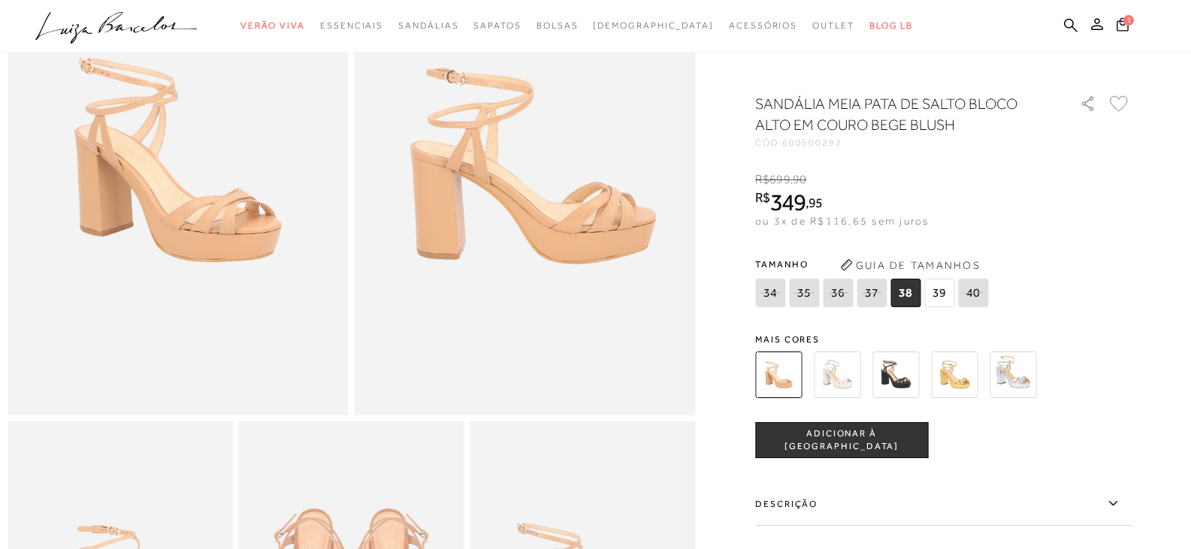
scroll to position [376, 0]
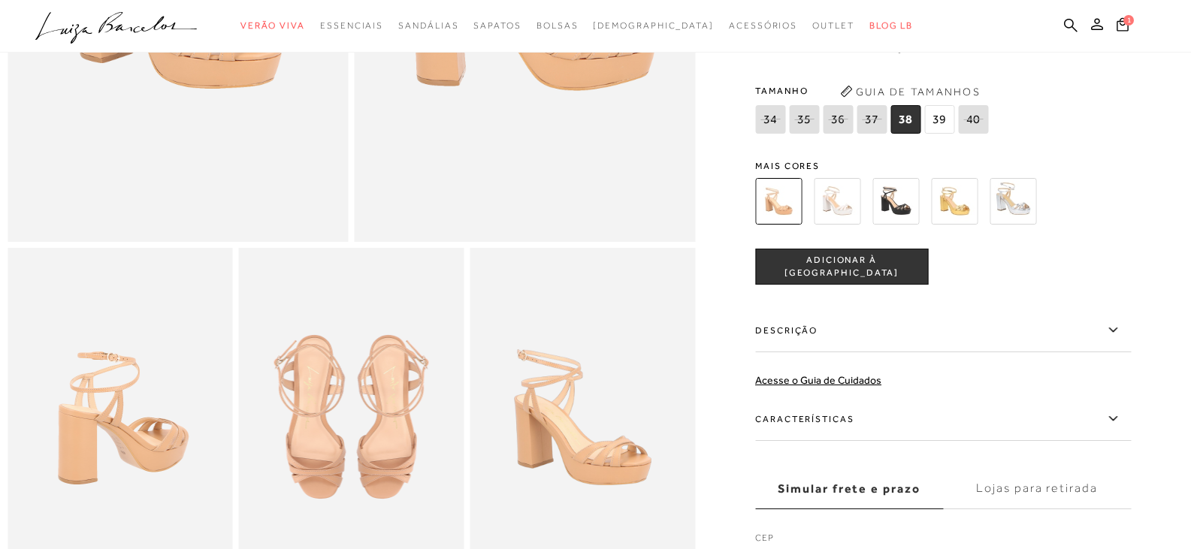
click at [852, 433] on label "Características" at bounding box center [943, 420] width 376 height 44
click at [0, 0] on input "Características" at bounding box center [0, 0] width 0 height 0
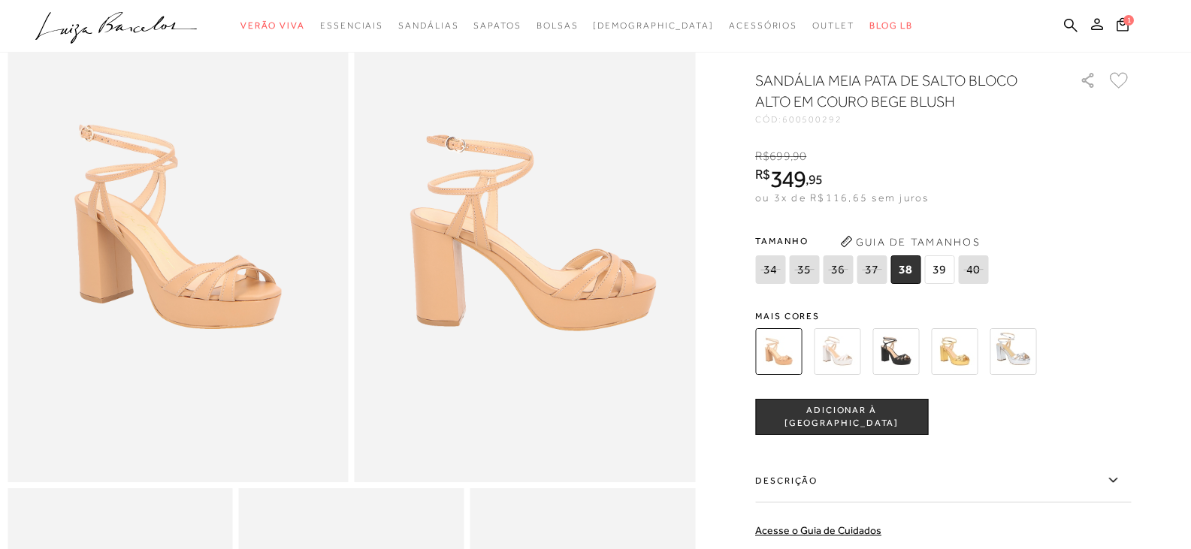
scroll to position [75, 0]
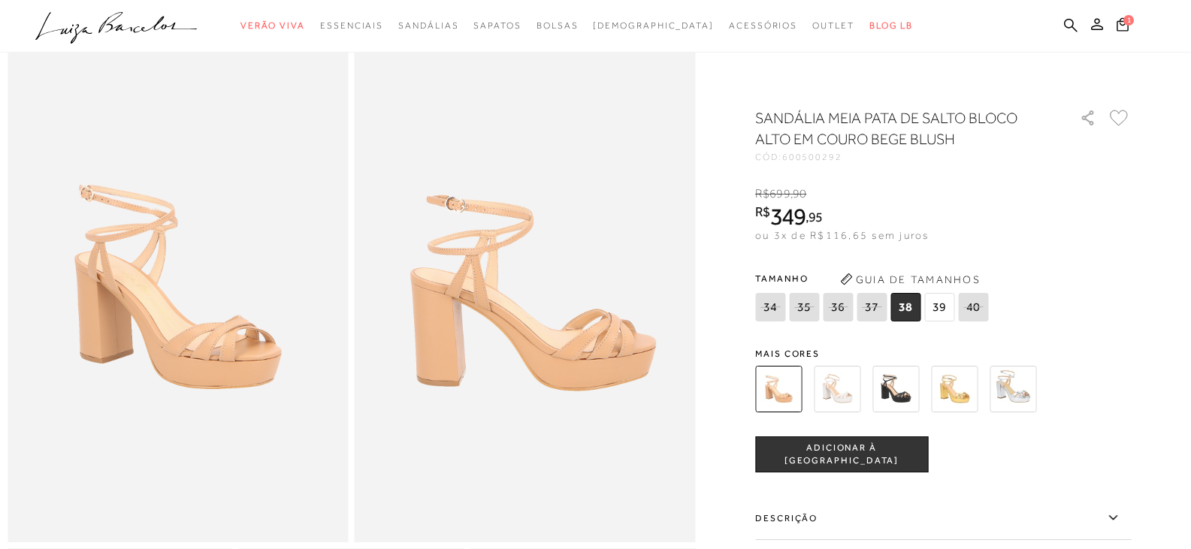
drag, startPoint x: 912, startPoint y: 444, endPoint x: 1052, endPoint y: 141, distance: 333.6
click at [912, 444] on button "ADICIONAR À [GEOGRAPHIC_DATA]" at bounding box center [841, 455] width 173 height 36
